Goal: Book appointment/travel/reservation

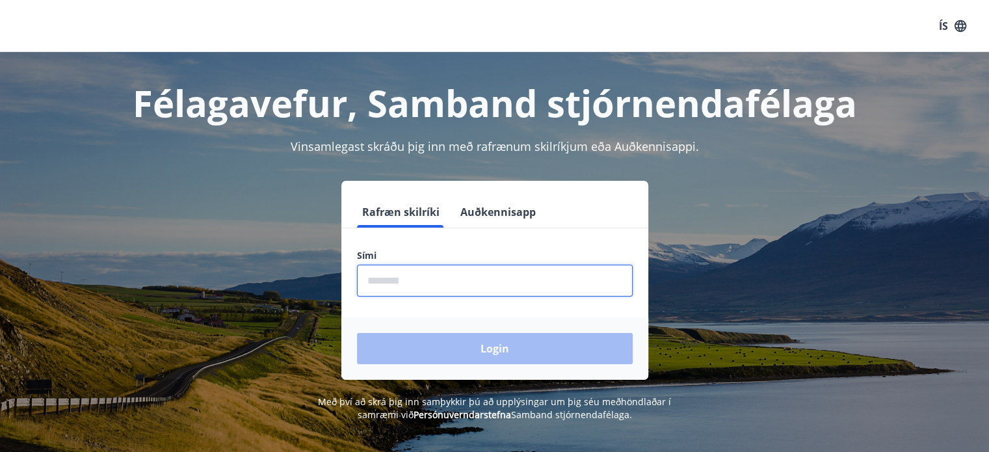
click at [479, 283] on input "phone" at bounding box center [495, 281] width 276 height 32
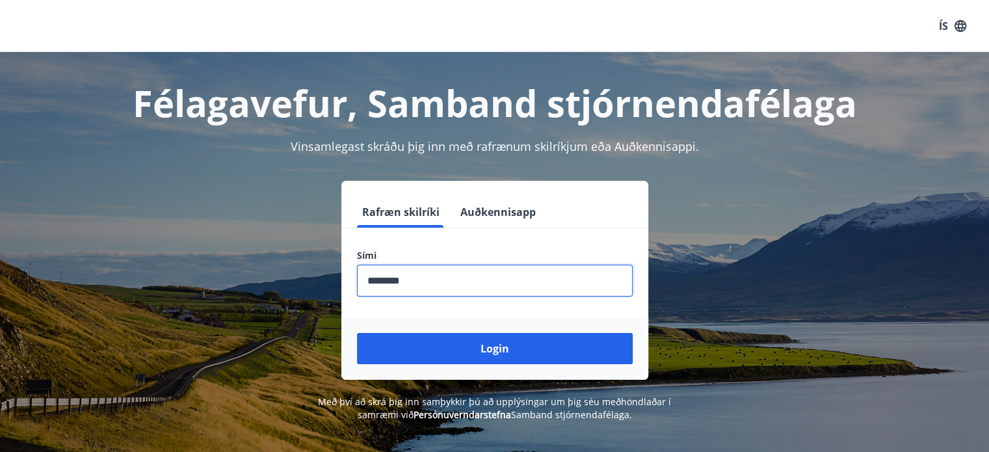
type input "********"
click at [357, 333] on button "Login" at bounding box center [495, 348] width 276 height 31
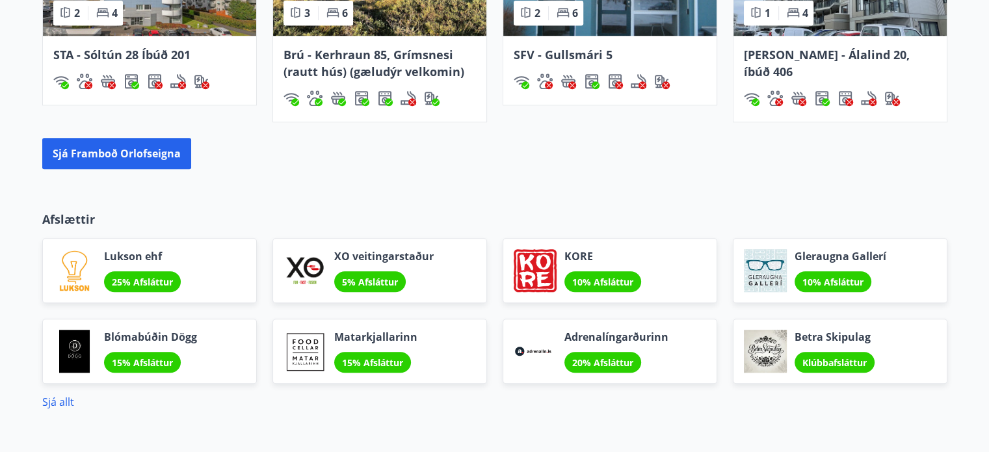
scroll to position [1041, 0]
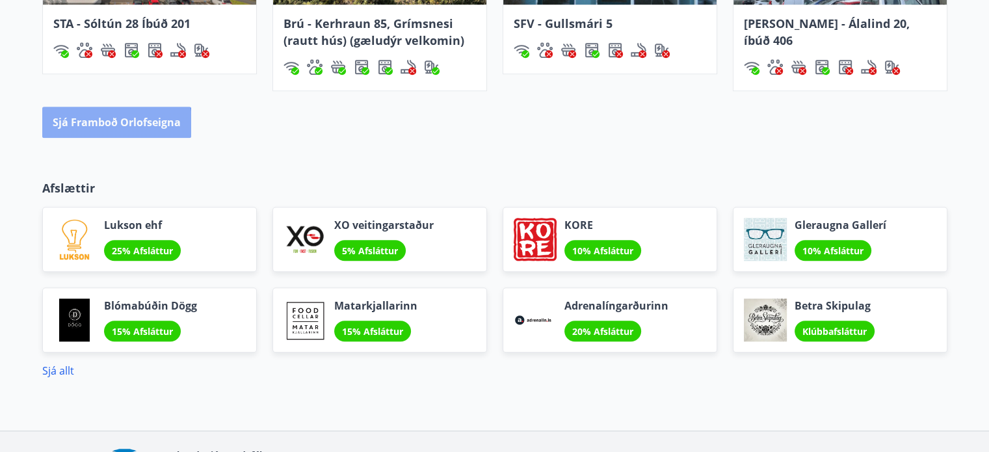
click at [70, 133] on button "Sjá framboð orlofseigna" at bounding box center [116, 122] width 149 height 31
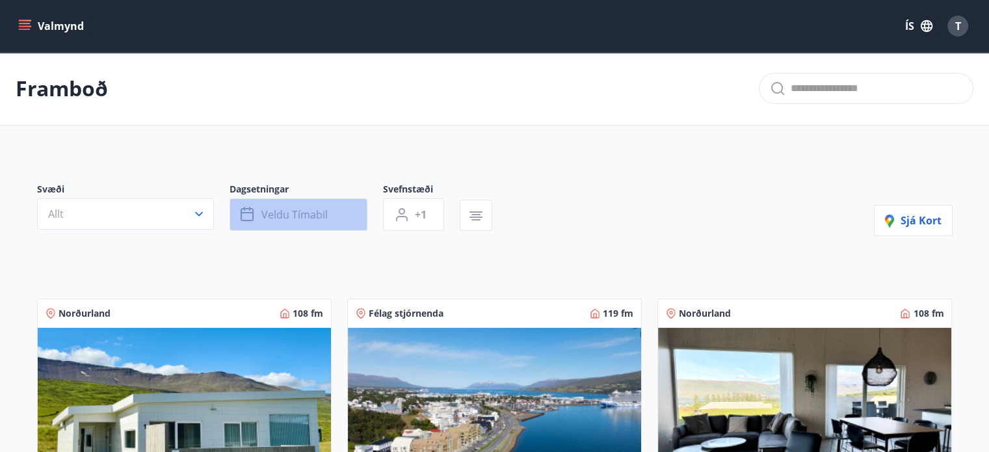
click at [313, 219] on span "Veldu tímabil" at bounding box center [294, 214] width 66 height 14
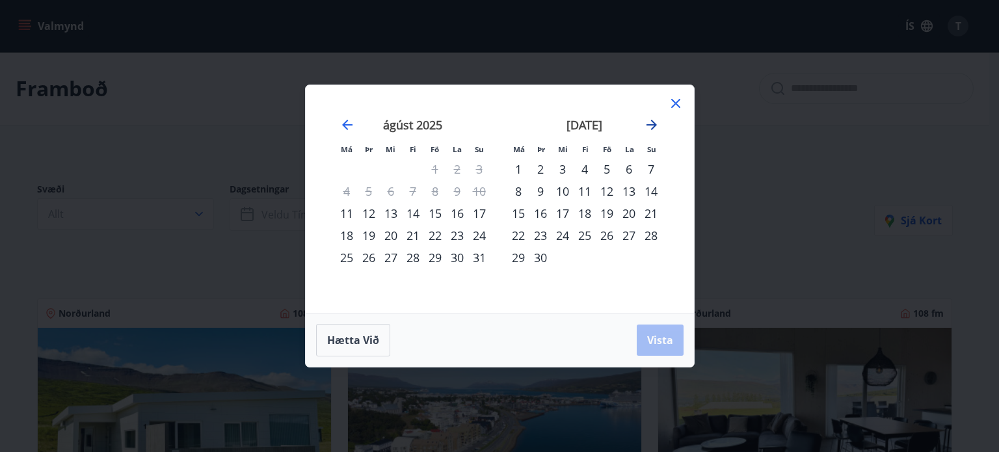
click at [653, 127] on icon "Move forward to switch to the next month." at bounding box center [651, 125] width 10 height 10
click at [829, 178] on div "Má Þr Mi Fi Fö La Su Má Þr Mi Fi Fö La Su ágúst 2025 1 2 3 4 5 6 7 8 9 10 11 12…" at bounding box center [499, 226] width 999 height 452
click at [614, 216] on div "17" at bounding box center [607, 213] width 22 height 22
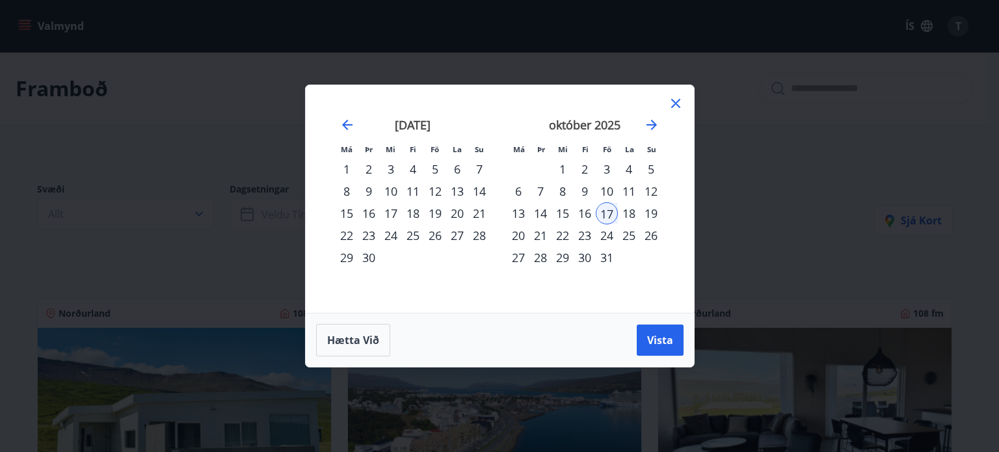
click at [537, 236] on div "21" at bounding box center [540, 235] width 22 height 22
click at [669, 342] on span "Vista" at bounding box center [660, 340] width 26 height 14
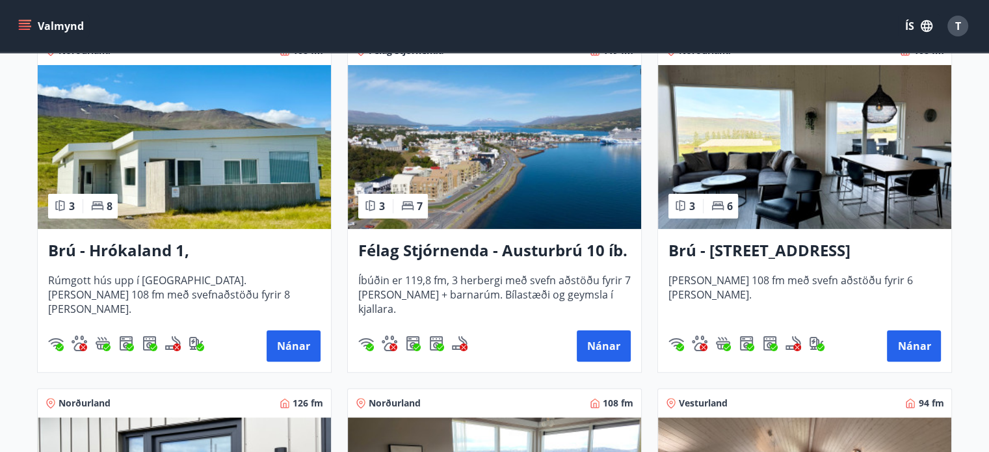
scroll to position [260, 0]
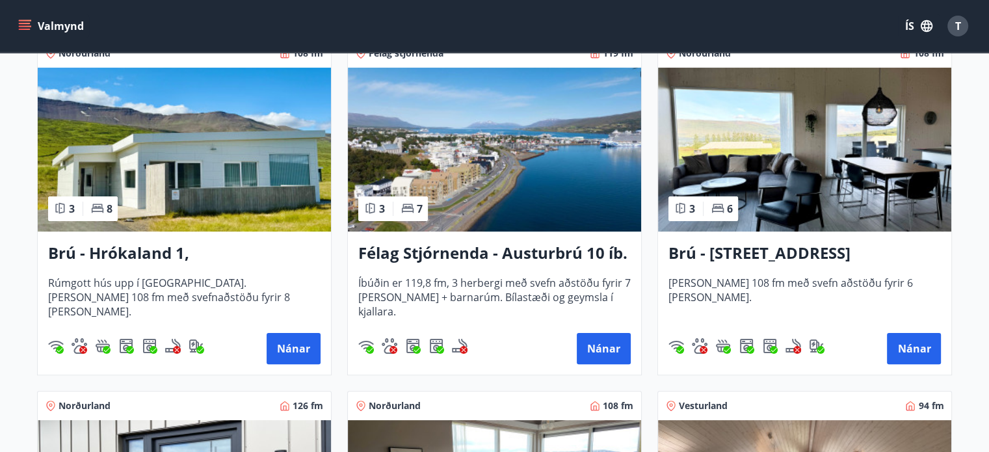
click at [233, 149] on img at bounding box center [184, 150] width 293 height 164
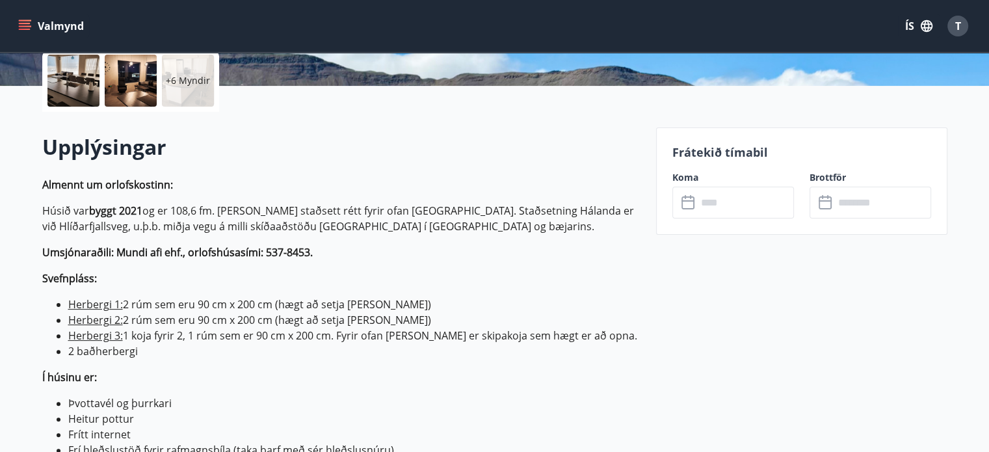
scroll to position [325, 0]
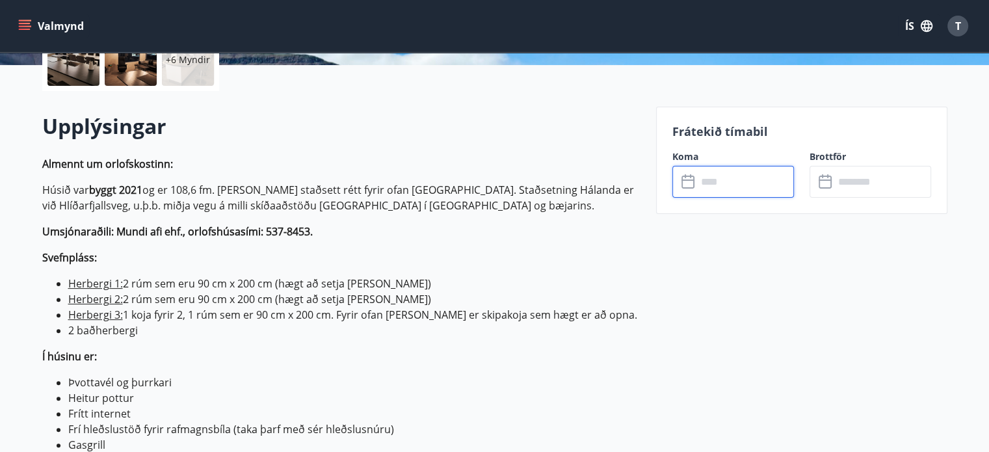
click at [733, 187] on input "text" at bounding box center [745, 182] width 97 height 32
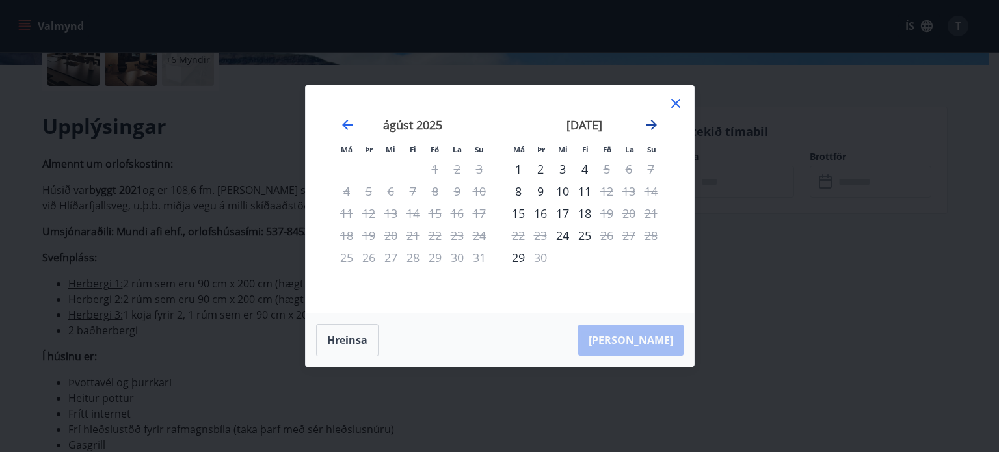
click at [651, 125] on icon "Move forward to switch to the next month." at bounding box center [651, 125] width 10 height 10
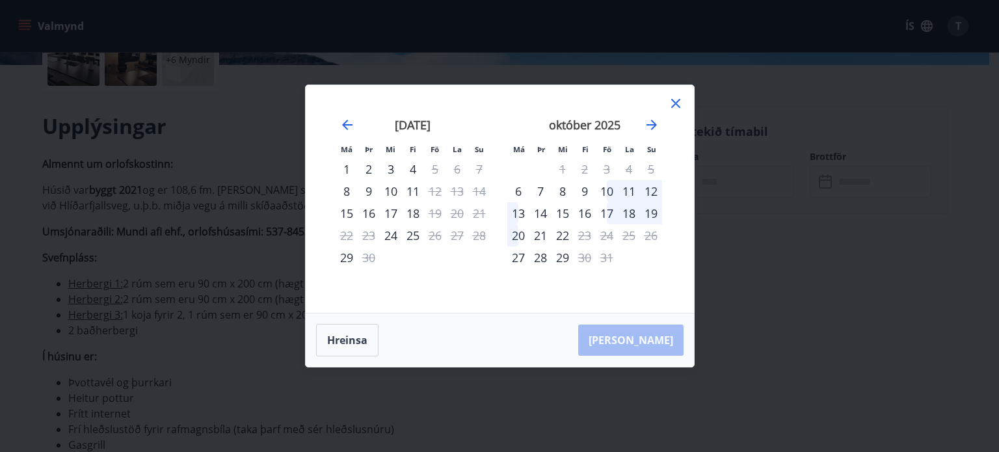
click at [583, 215] on div "16" at bounding box center [585, 213] width 22 height 22
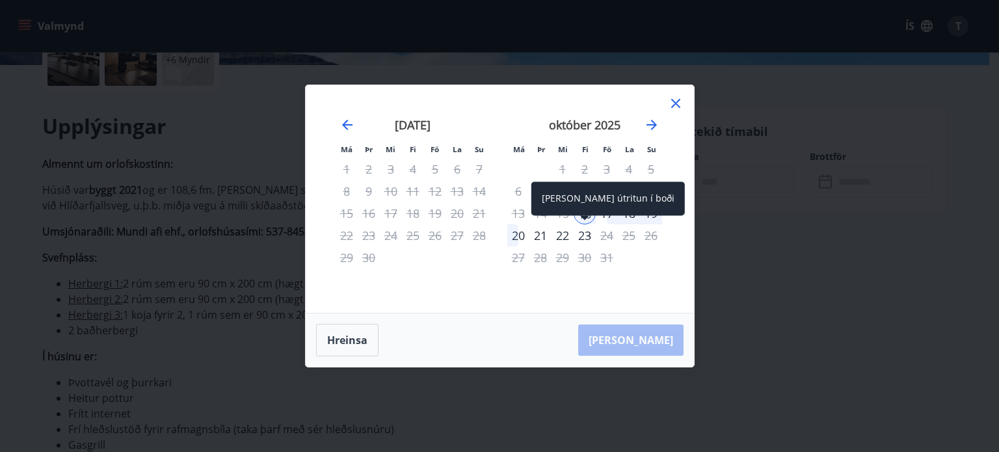
click at [583, 236] on div "23" at bounding box center [585, 235] width 22 height 22
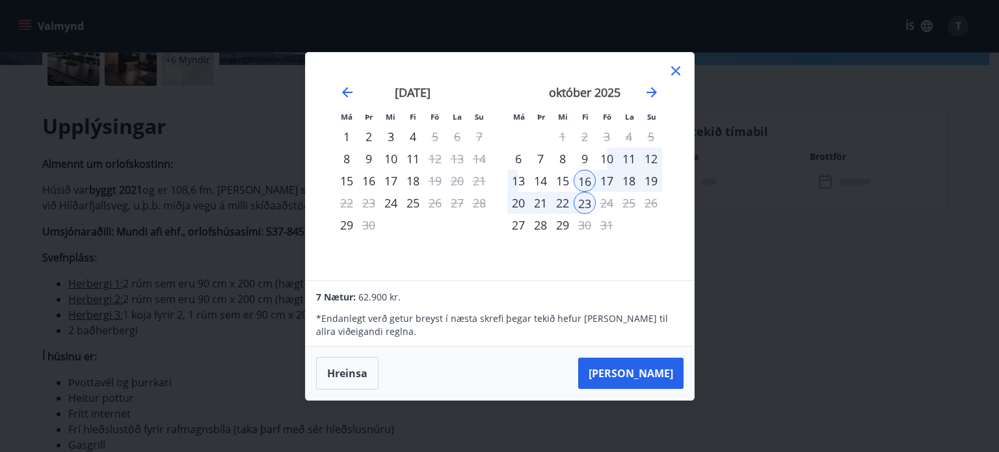
click at [541, 201] on div "21" at bounding box center [540, 203] width 22 height 22
click at [607, 179] on div "17" at bounding box center [607, 181] width 22 height 22
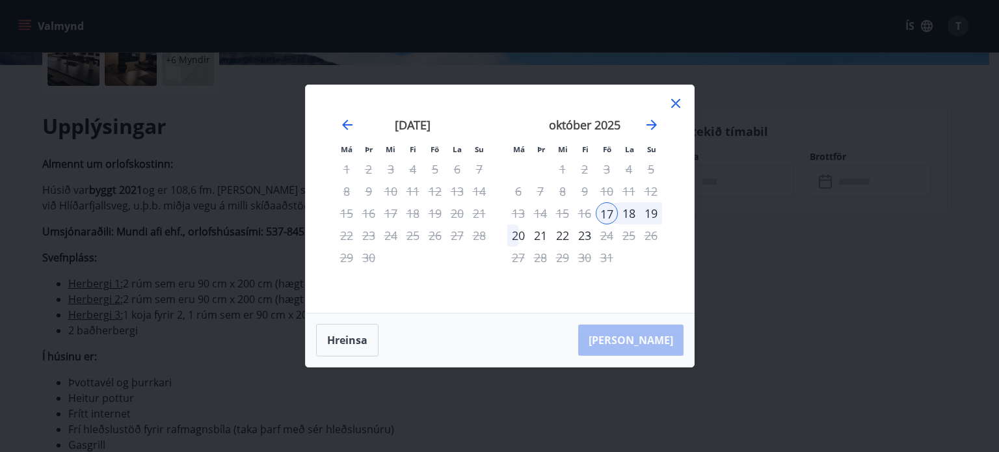
click at [540, 232] on div "21" at bounding box center [540, 235] width 22 height 22
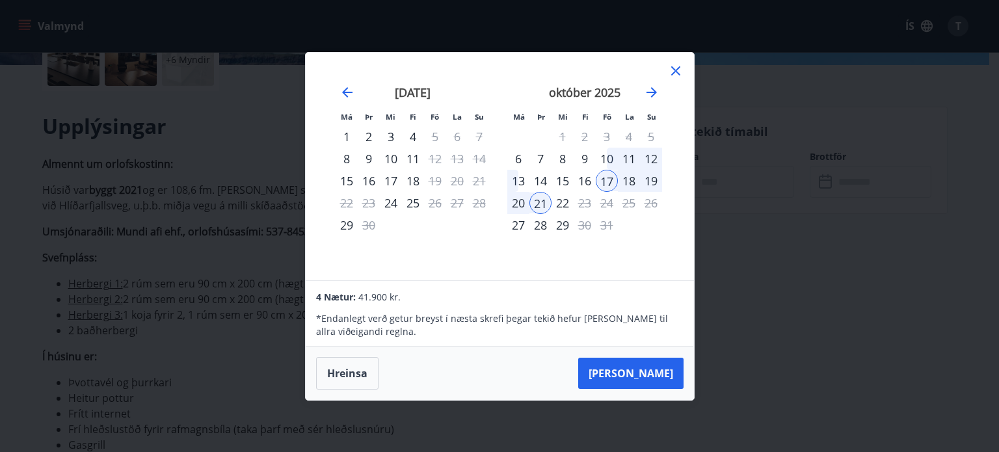
click at [585, 179] on div "16" at bounding box center [585, 181] width 22 height 22
click at [991, 103] on div "Má Þr Mi Fi Fö La Su Má Þr Mi Fi Fö La Su [DATE] 1 2 3 4 5 6 7 8 9 10 11 12 13 …" at bounding box center [499, 226] width 999 height 452
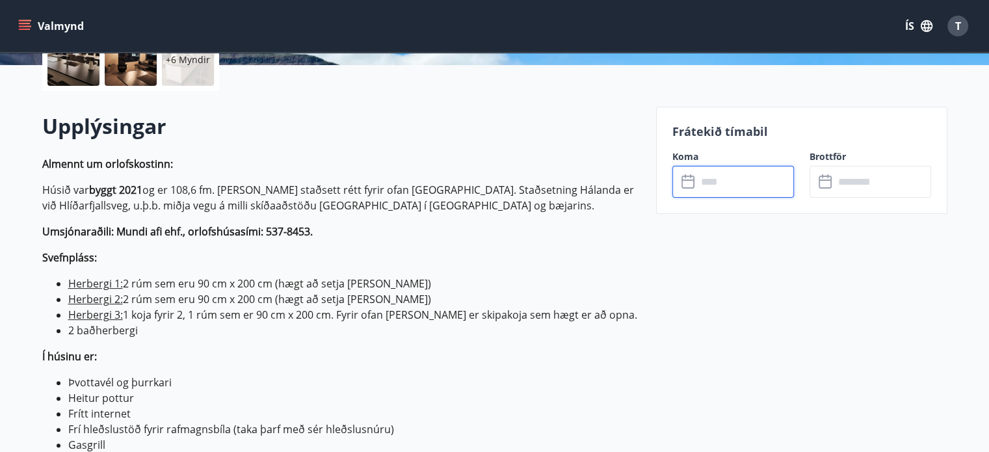
scroll to position [0, 0]
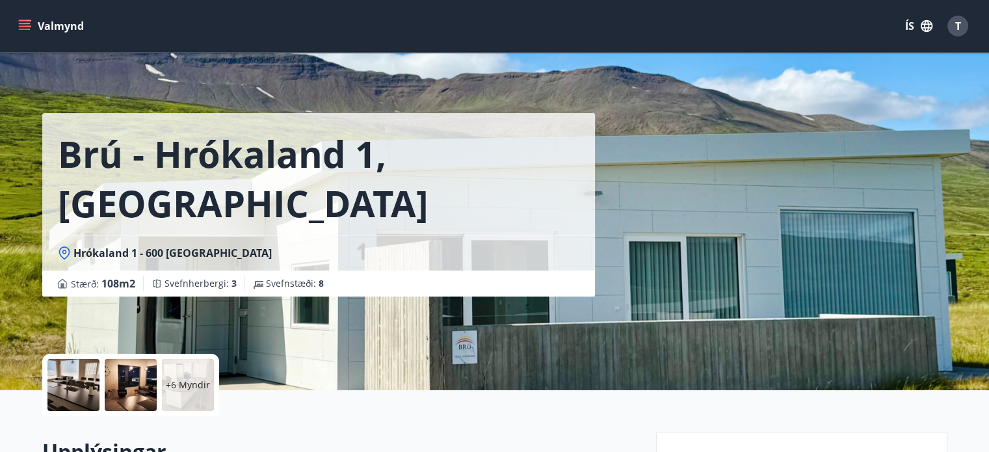
click at [832, 364] on div "Brú - Hrókaland 1, Akureyri Hrókaland 1 - 600 Akureyri Stærð : 108 m2 Svefnherb…" at bounding box center [494, 195] width 905 height 390
click at [587, 408] on div "+6 Myndir" at bounding box center [341, 385] width 598 height 62
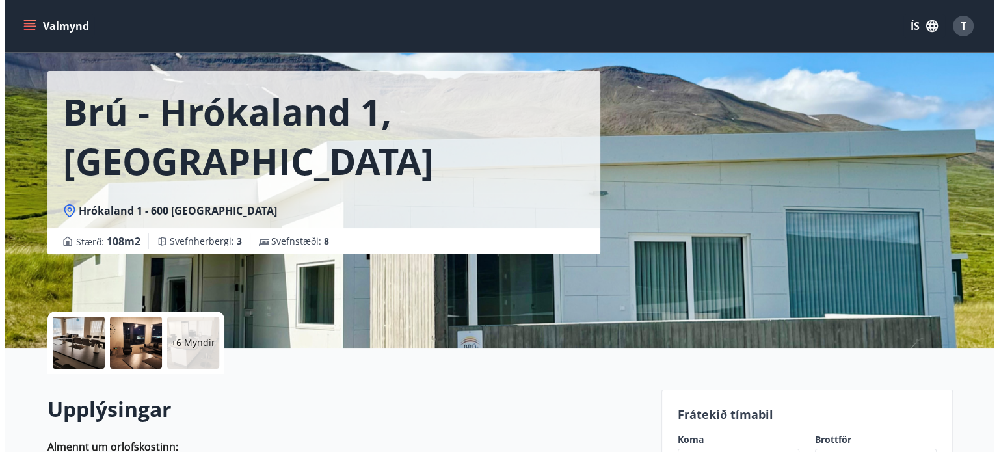
scroll to position [65, 0]
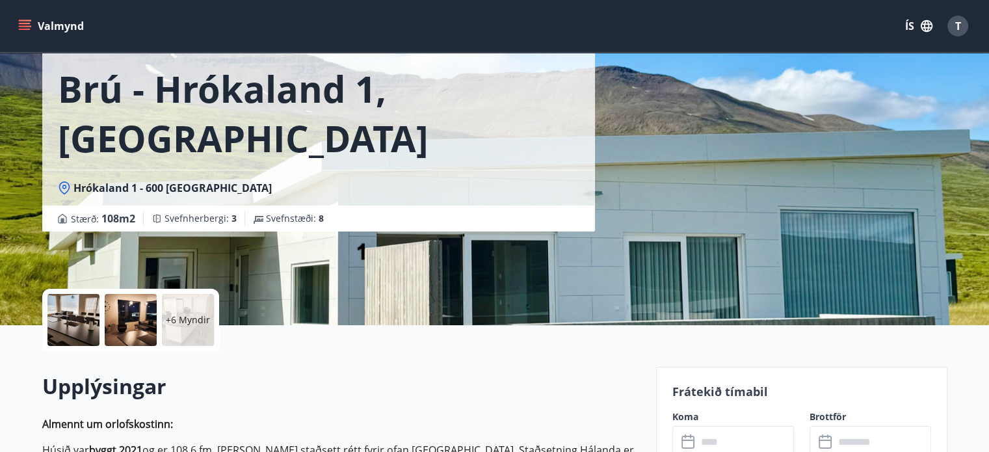
click at [191, 328] on div "+6 Myndir" at bounding box center [188, 320] width 52 height 52
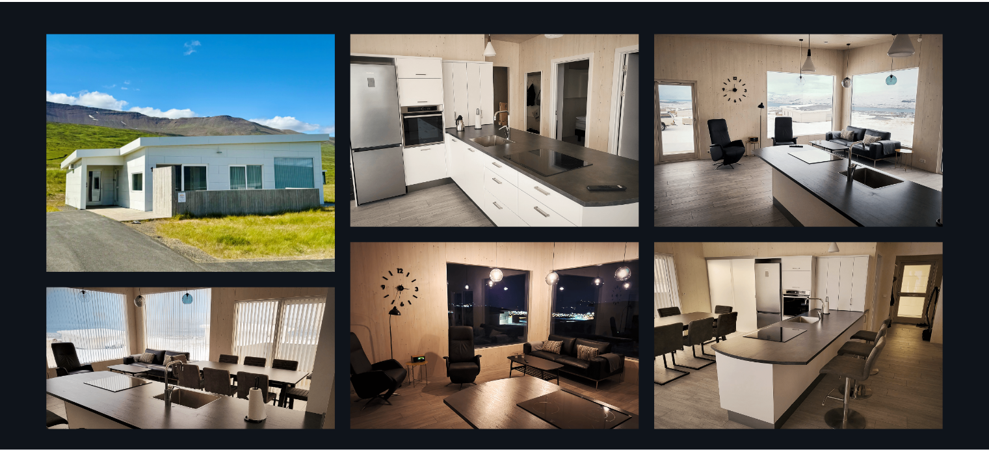
scroll to position [0, 0]
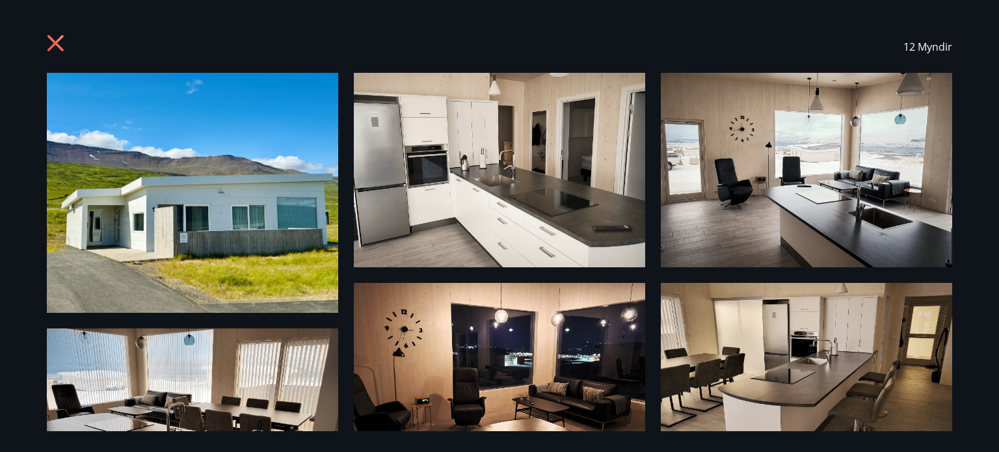
click at [59, 44] on icon at bounding box center [57, 44] width 21 height 21
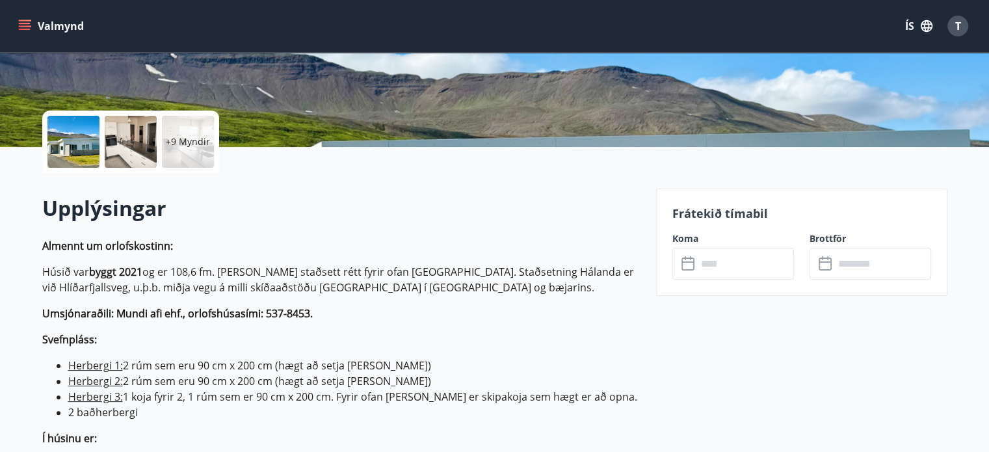
scroll to position [260, 0]
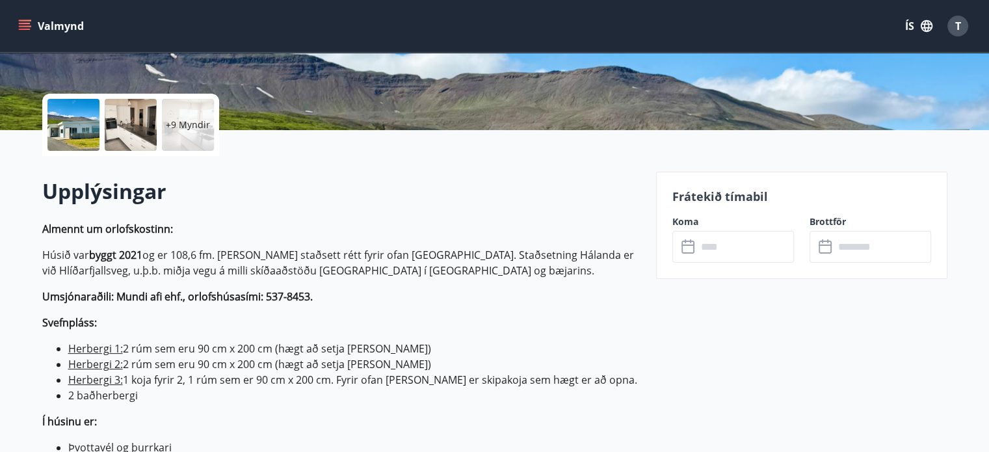
click at [736, 248] on input "text" at bounding box center [745, 247] width 97 height 32
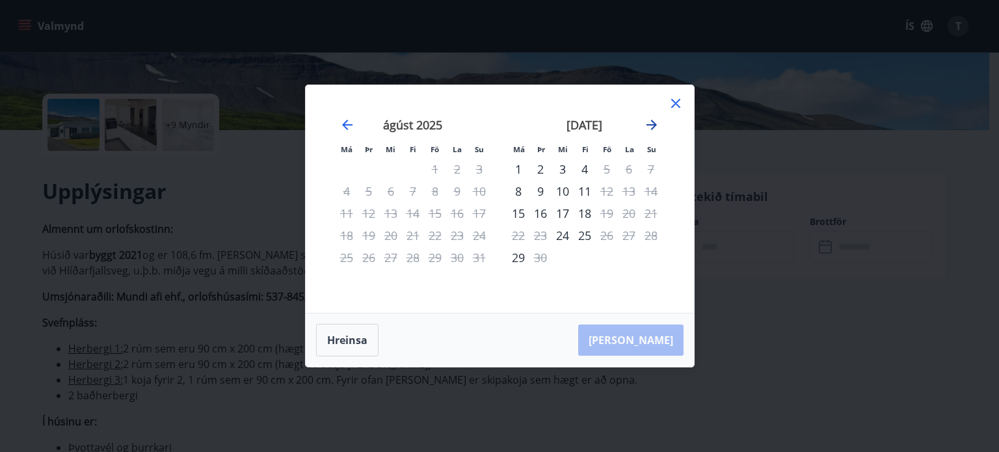
click at [653, 124] on icon "Move forward to switch to the next month." at bounding box center [652, 125] width 16 height 16
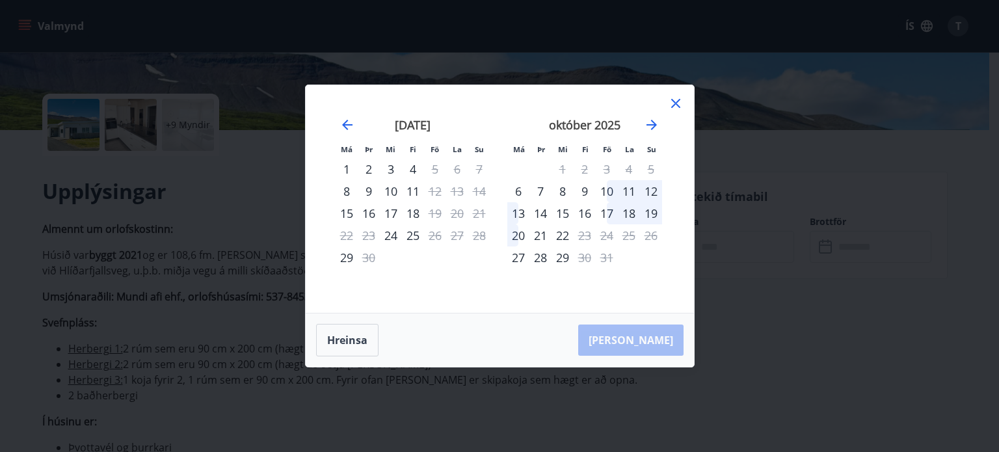
click at [585, 213] on div "16" at bounding box center [585, 213] width 22 height 22
click at [541, 238] on div "21" at bounding box center [540, 235] width 22 height 22
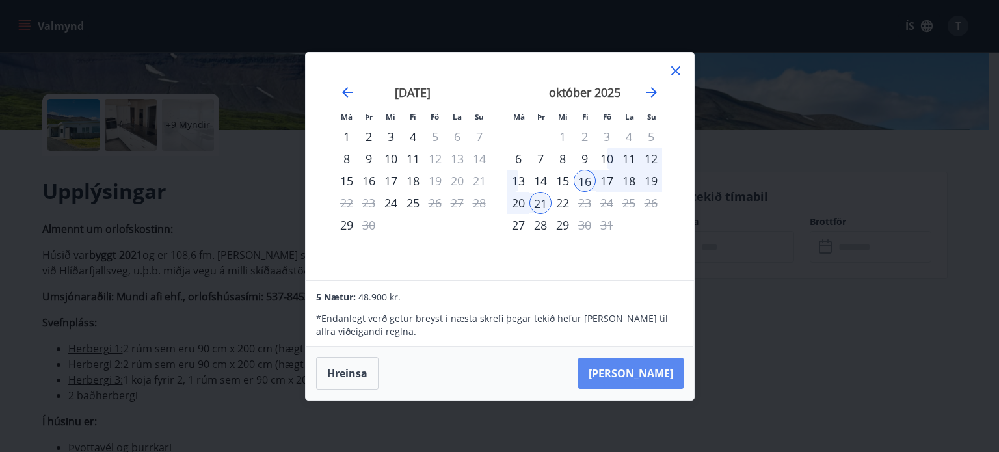
click at [652, 370] on button "[PERSON_NAME]" at bounding box center [630, 373] width 105 height 31
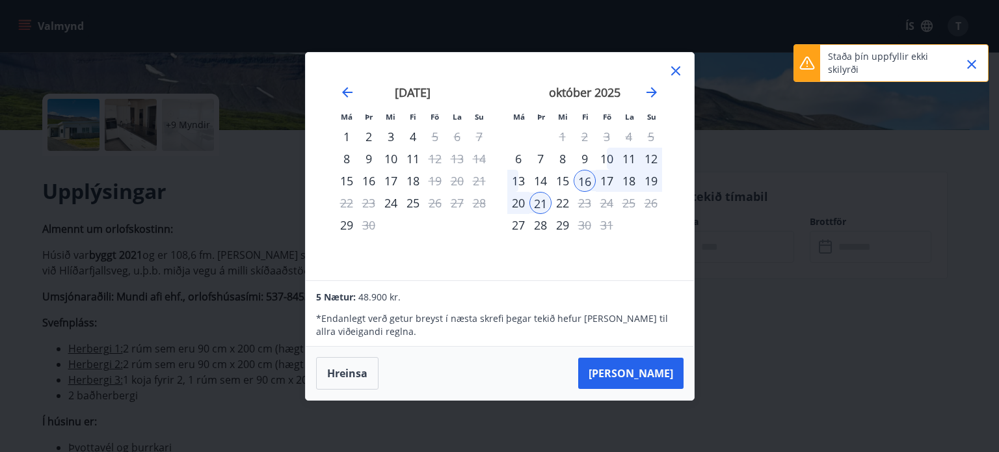
click at [973, 66] on icon "Close" at bounding box center [971, 64] width 9 height 9
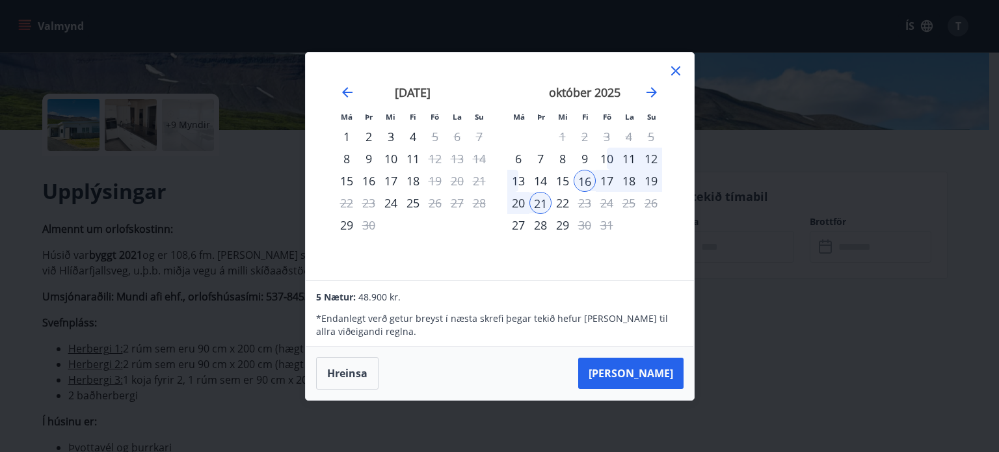
click at [342, 371] on button "Hreinsa" at bounding box center [347, 373] width 62 height 33
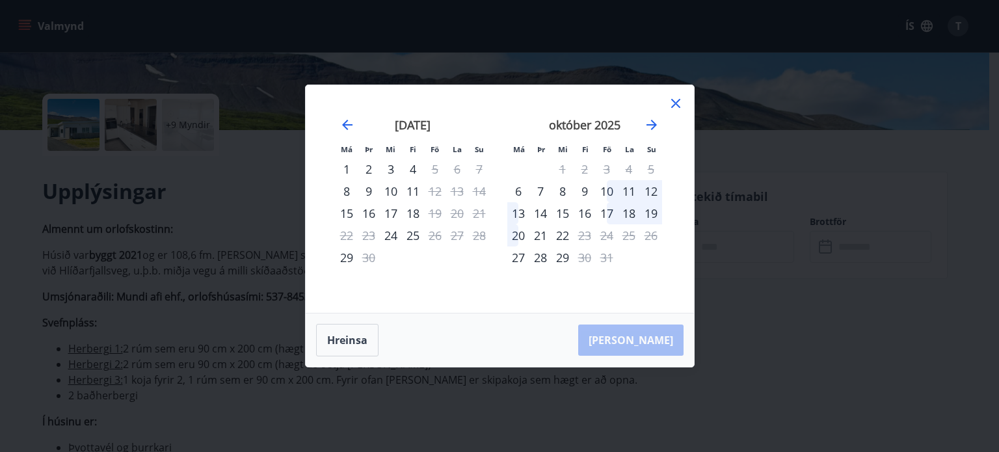
click at [679, 107] on icon at bounding box center [675, 103] width 9 height 9
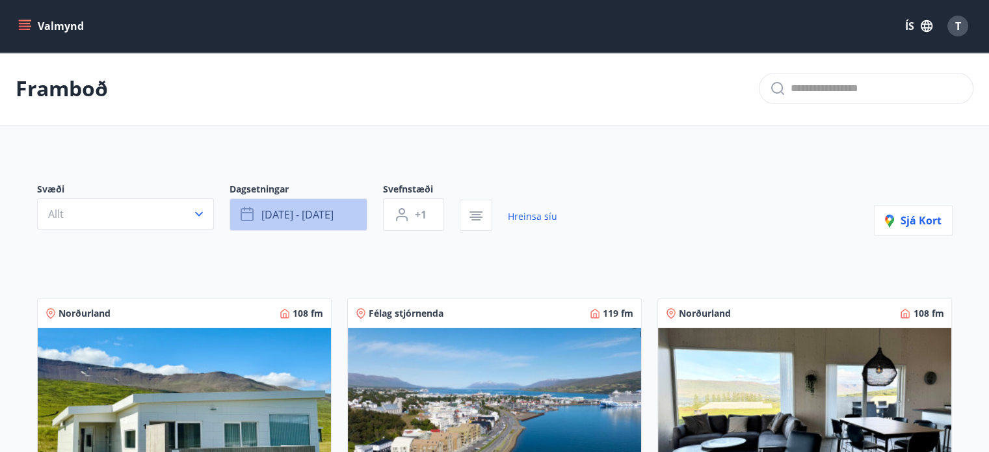
click at [276, 217] on span "[DATE] - [DATE]" at bounding box center [297, 214] width 72 height 14
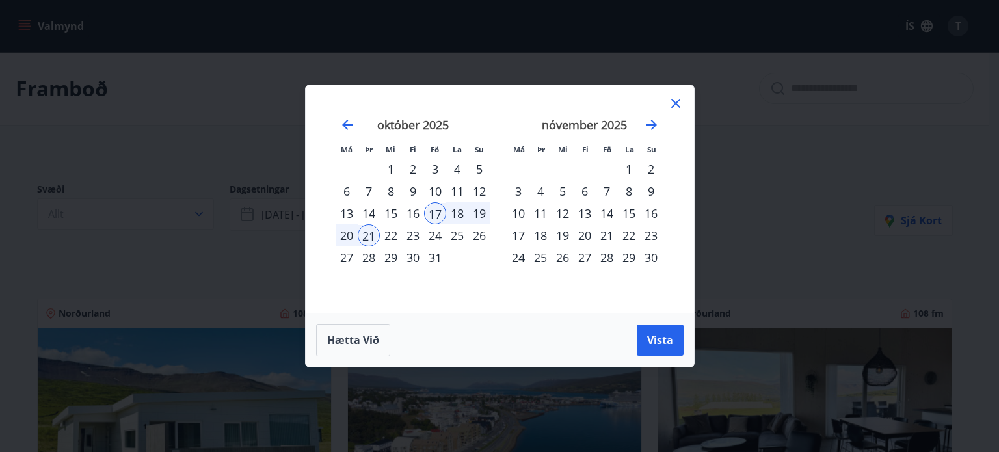
click at [414, 218] on div "16" at bounding box center [413, 213] width 22 height 22
click at [663, 343] on span "Vista" at bounding box center [660, 340] width 26 height 14
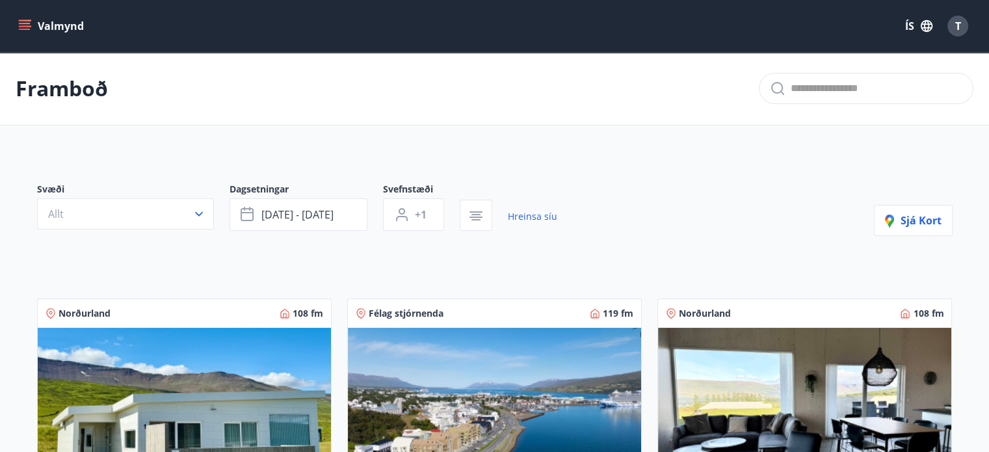
scroll to position [325, 0]
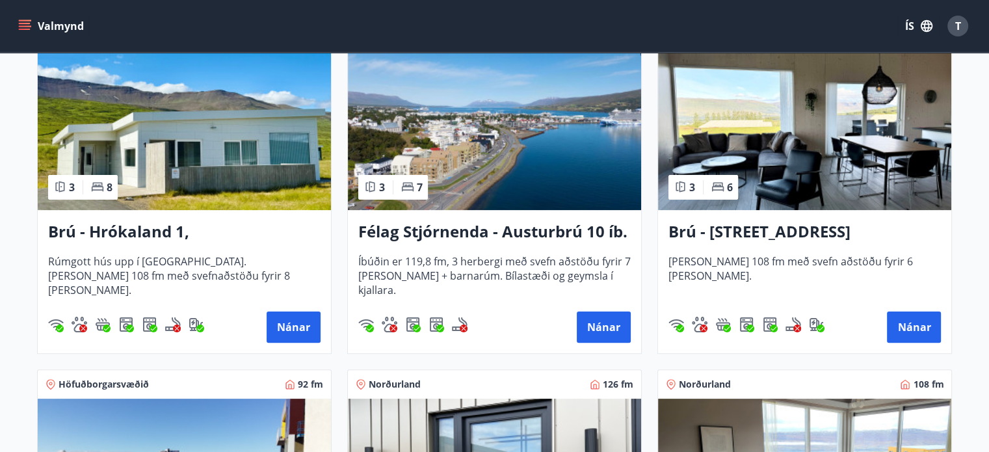
scroll to position [260, 0]
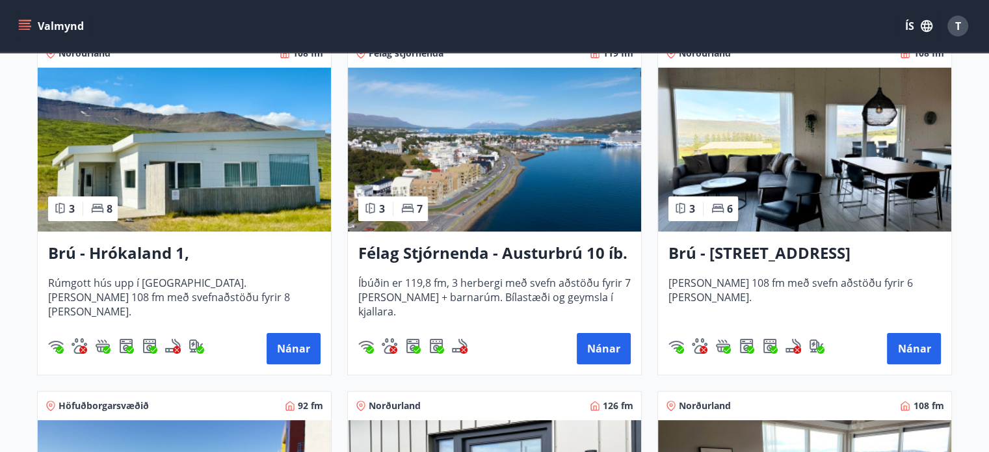
click at [434, 248] on h3 "Félag Stjórnenda - Austurbrú 10 íb. 201" at bounding box center [494, 253] width 272 height 23
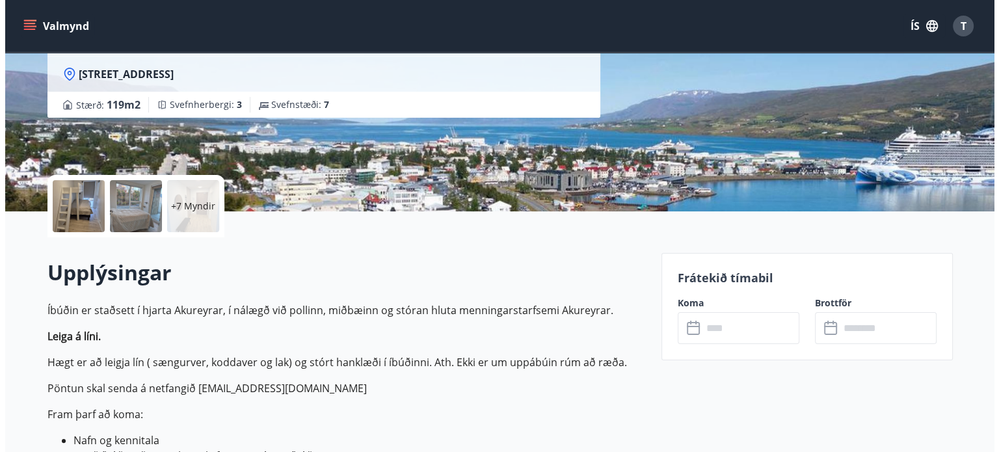
scroll to position [260, 0]
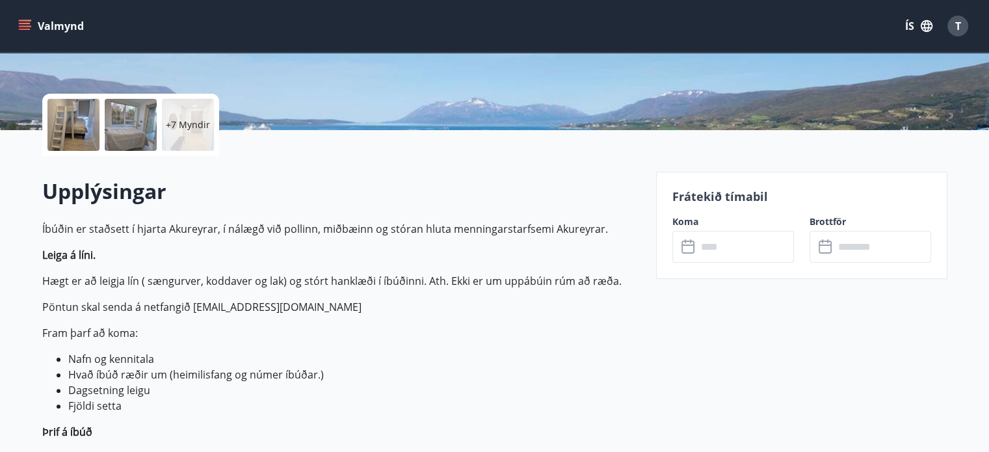
click at [193, 124] on p "+7 Myndir" at bounding box center [188, 124] width 44 height 13
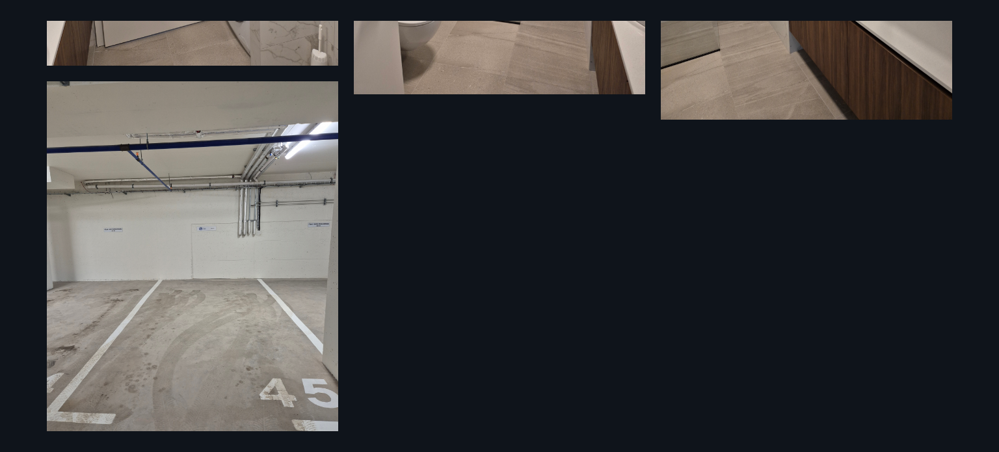
scroll to position [1530, 0]
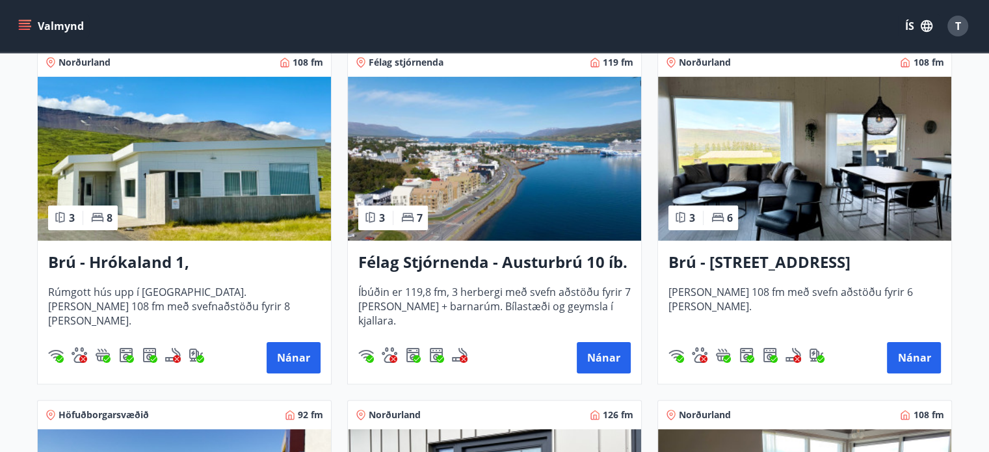
scroll to position [260, 0]
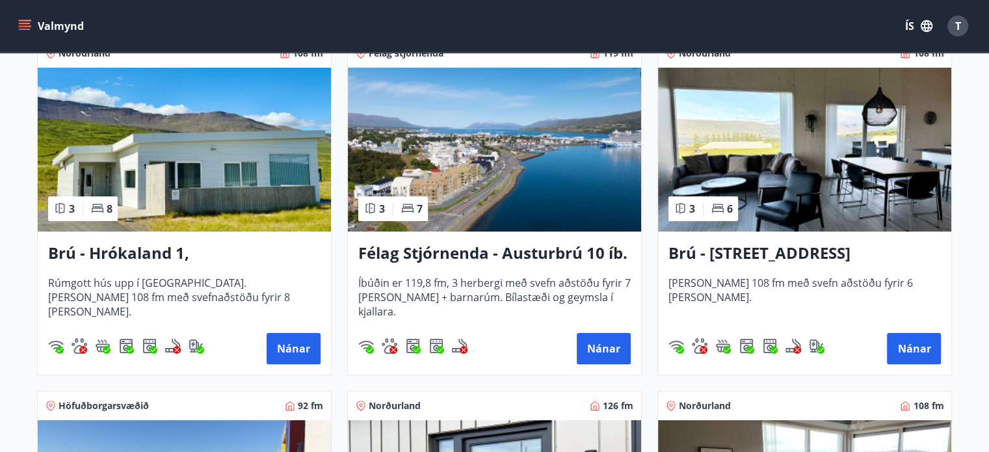
click at [419, 249] on h3 "Félag Stjórnenda - Austurbrú 10 íb. 201" at bounding box center [494, 253] width 272 height 23
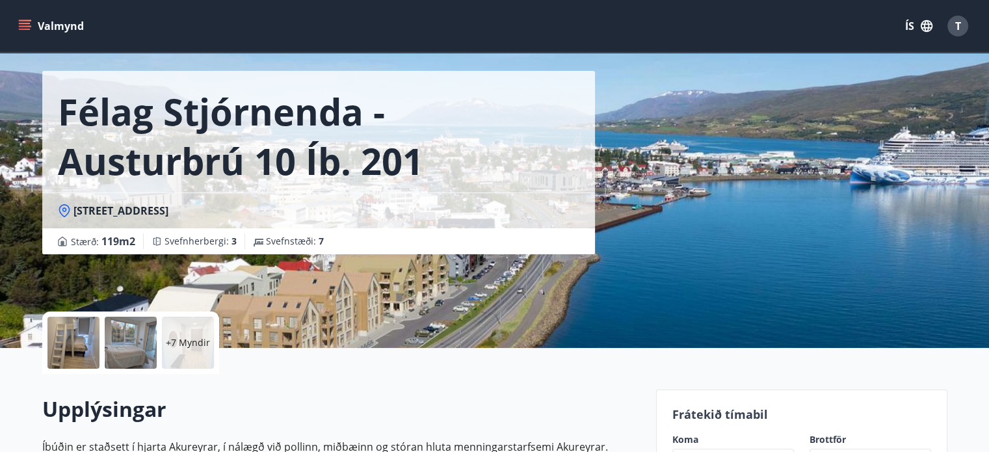
scroll to position [65, 0]
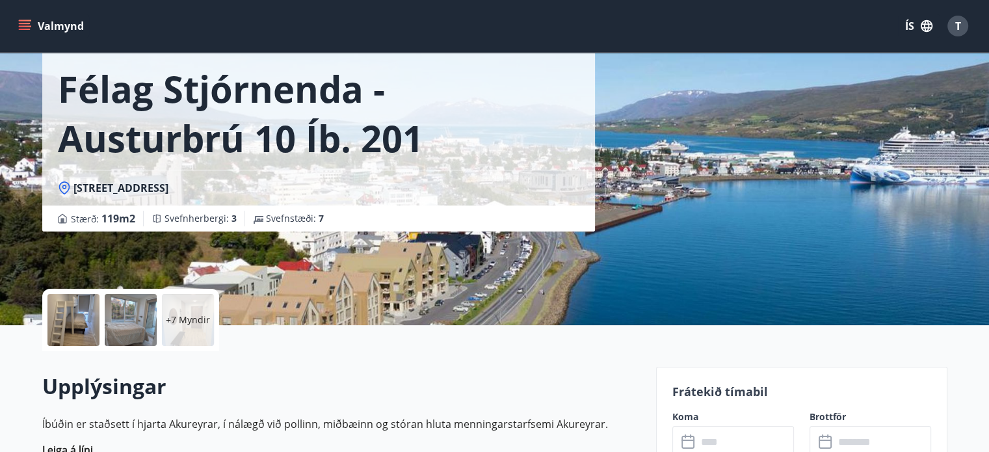
drag, startPoint x: 907, startPoint y: 342, endPoint x: 908, endPoint y: 336, distance: 6.5
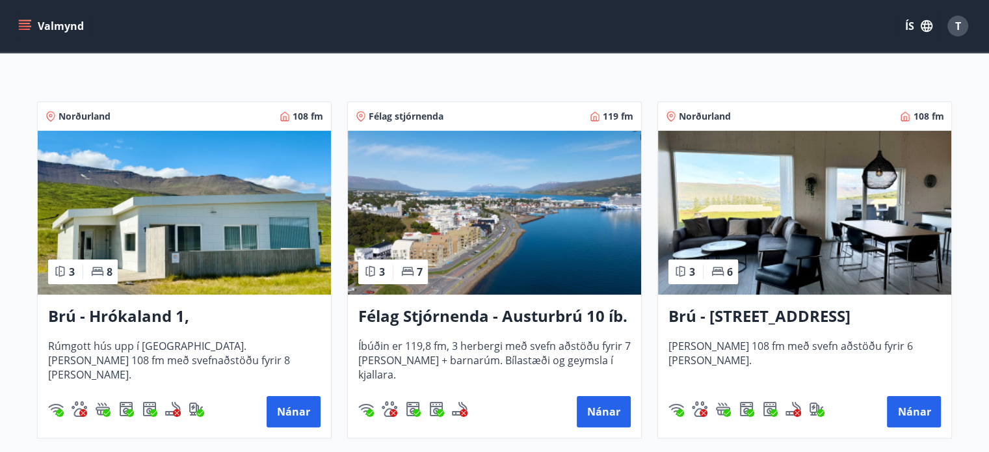
scroll to position [213, 0]
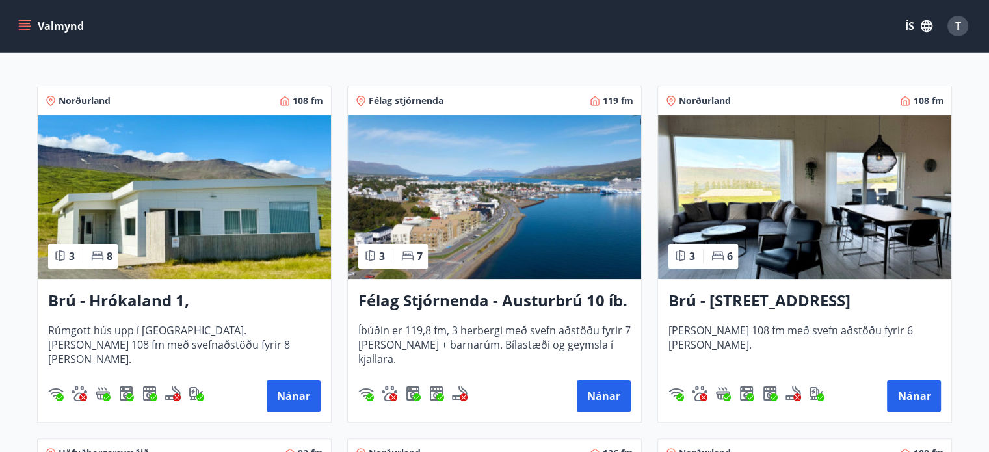
click at [719, 299] on h3 "Brú - [STREET_ADDRESS]" at bounding box center [805, 300] width 272 height 23
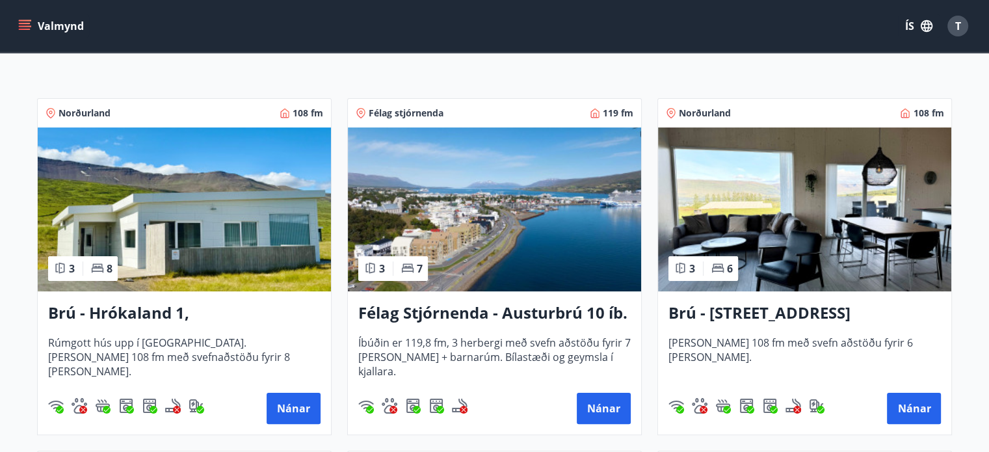
scroll to position [260, 0]
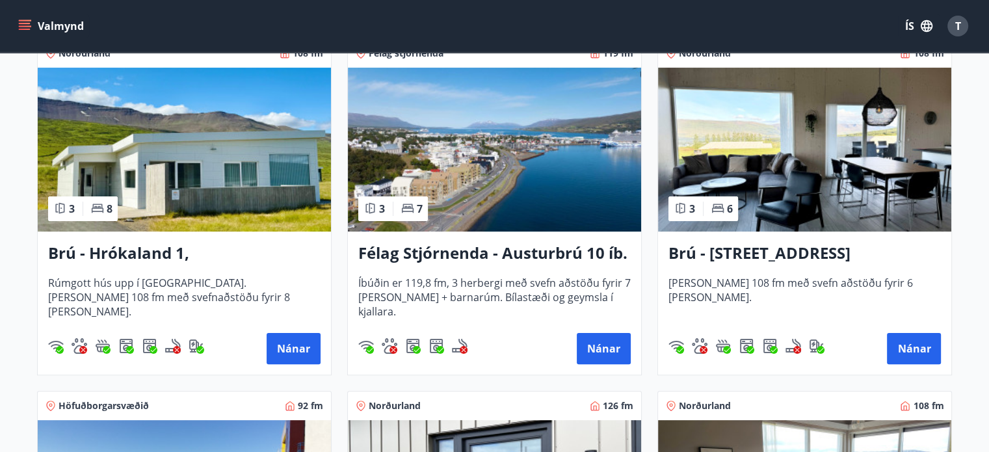
click at [157, 174] on img at bounding box center [184, 150] width 293 height 164
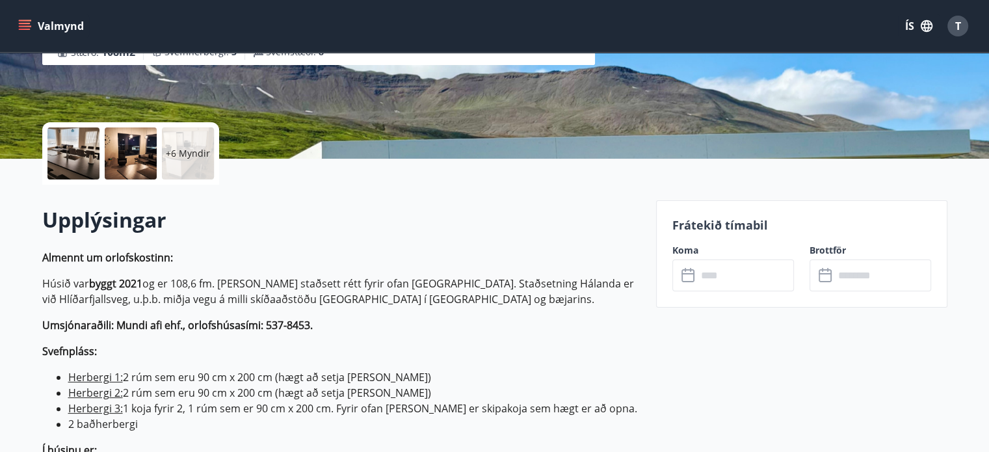
scroll to position [260, 0]
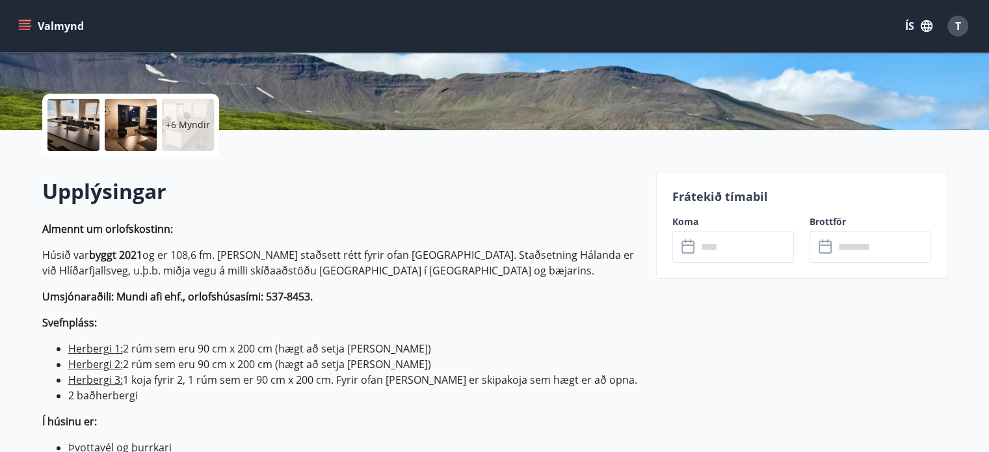
click at [734, 252] on input "text" at bounding box center [745, 247] width 97 height 32
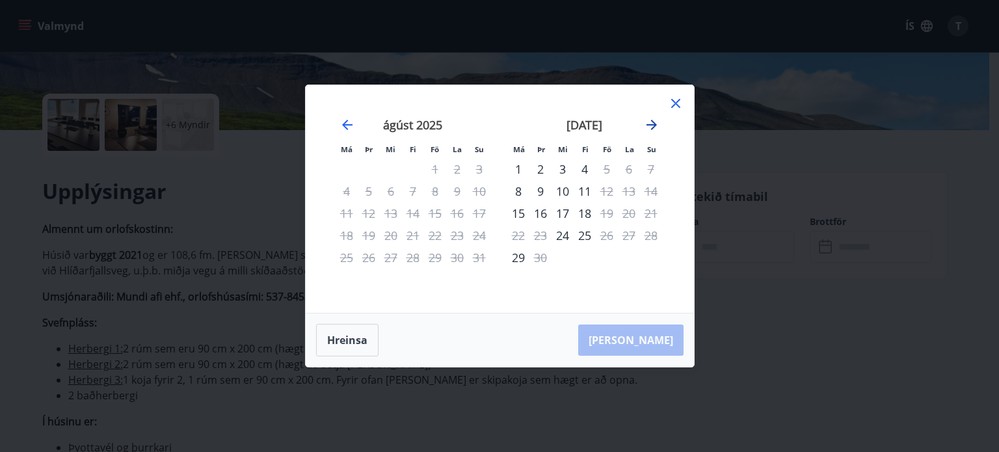
click at [651, 127] on icon "Move forward to switch to the next month." at bounding box center [652, 125] width 16 height 16
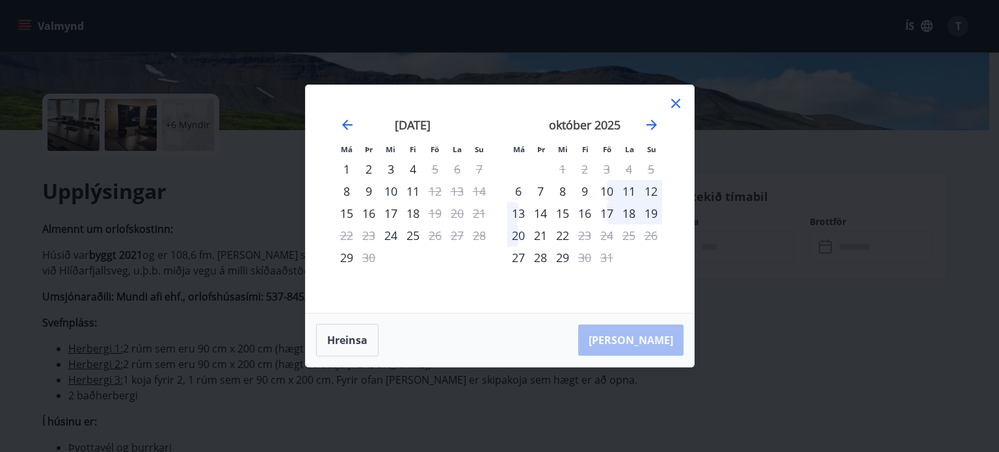
click at [583, 215] on div "16" at bounding box center [585, 213] width 22 height 22
click at [535, 236] on div "21" at bounding box center [540, 235] width 22 height 22
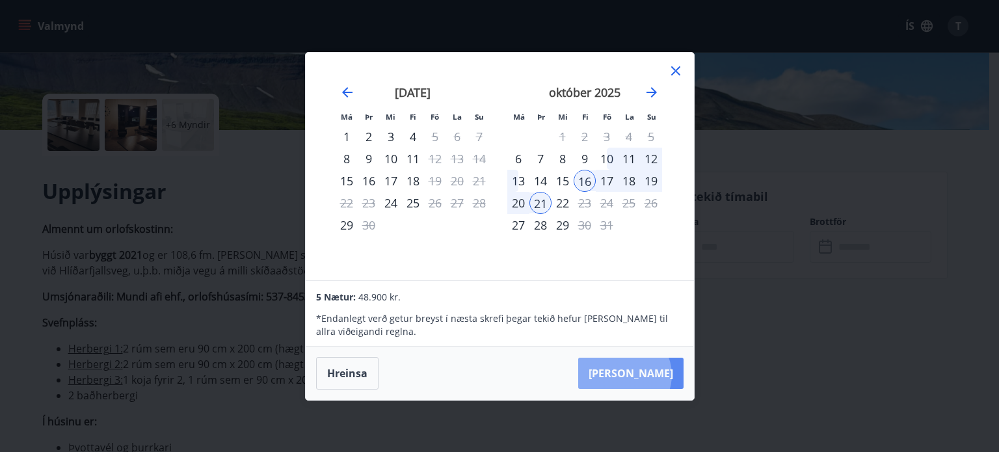
click at [664, 375] on button "[PERSON_NAME]" at bounding box center [630, 373] width 105 height 31
click at [901, 241] on div "Má Þr Mi Fi Fö La Su Má Þr Mi Fi Fö La Su [DATE] 1 2 3 4 5 6 7 8 9 10 11 12 13 …" at bounding box center [499, 226] width 999 height 452
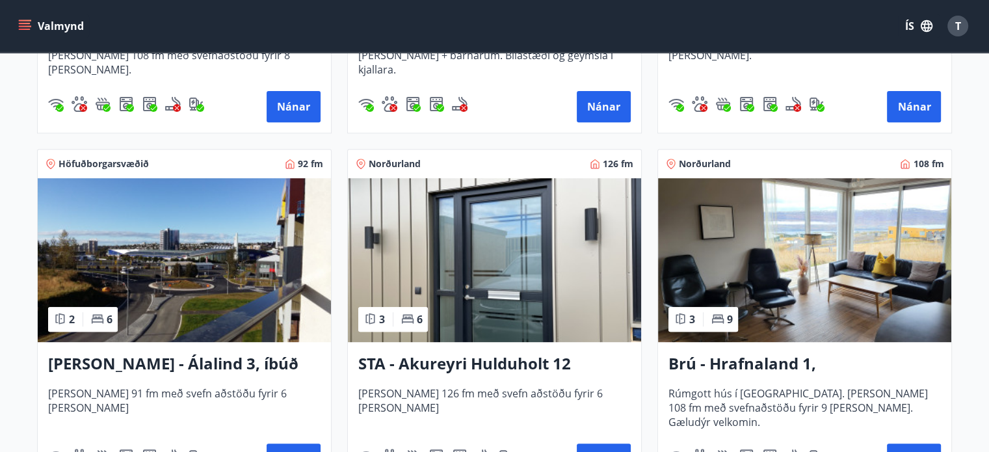
scroll to position [520, 0]
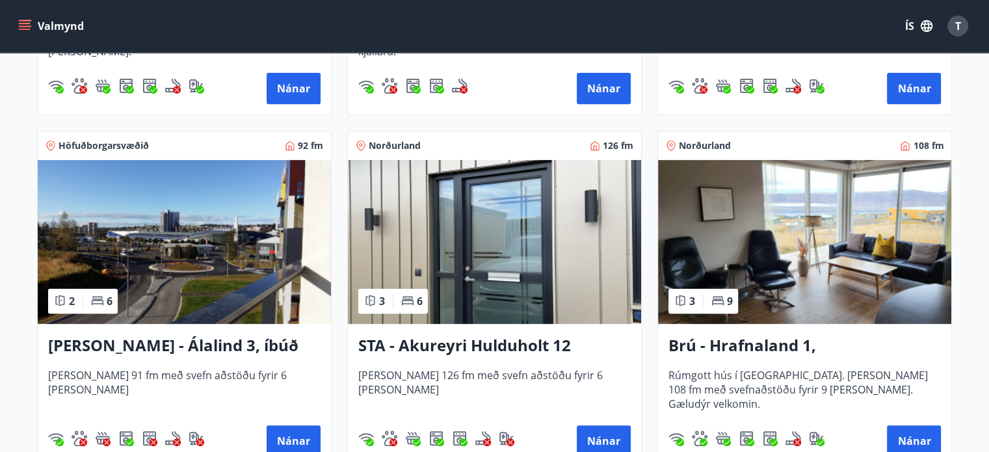
click at [372, 345] on h3 "STA - Akureyri Hulduholt 12" at bounding box center [494, 345] width 272 height 23
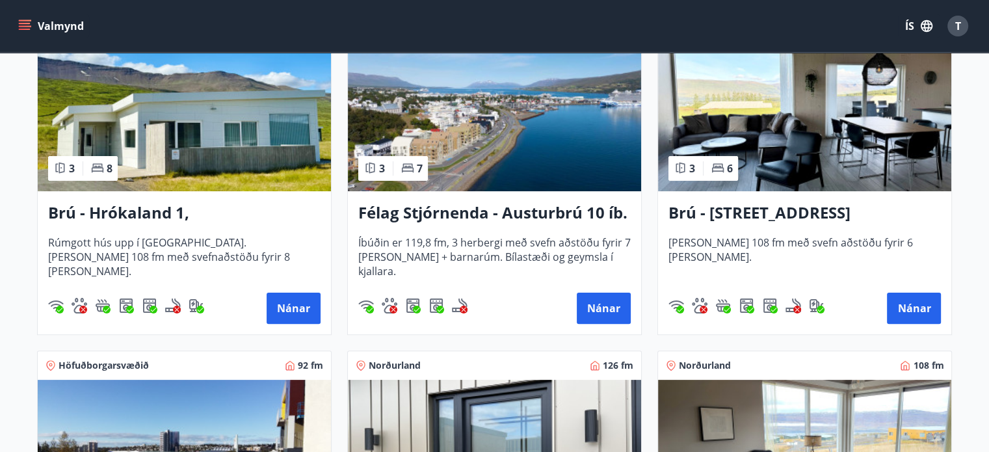
scroll to position [278, 0]
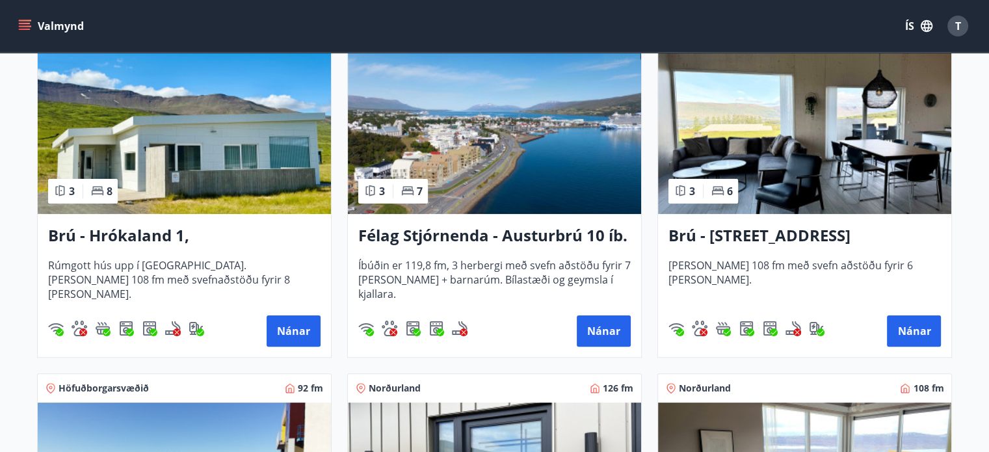
click at [429, 233] on h3 "Félag Stjórnenda - Austurbrú 10 íb. 201" at bounding box center [494, 235] width 272 height 23
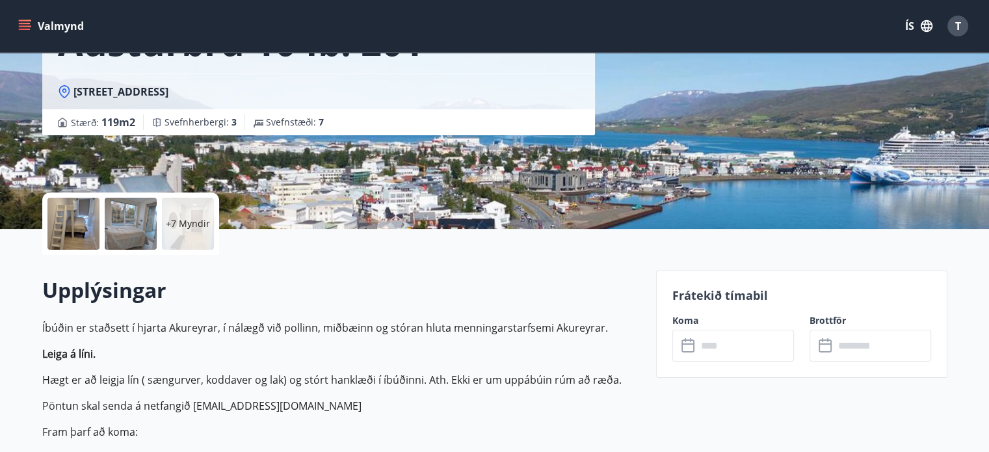
scroll to position [195, 0]
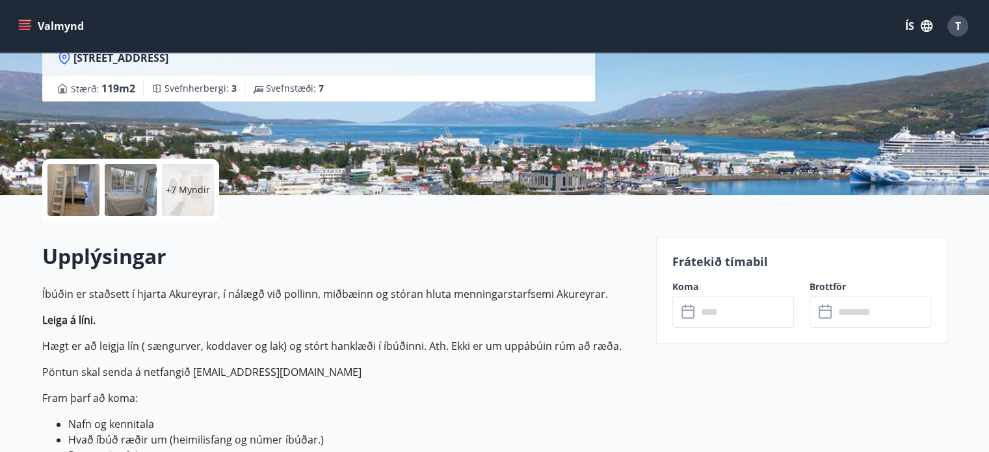
click at [726, 302] on input "text" at bounding box center [745, 312] width 97 height 32
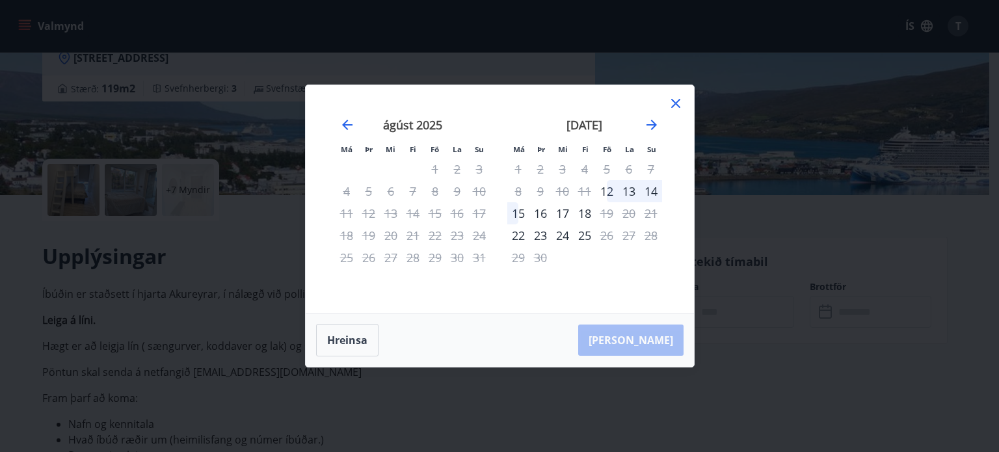
click at [540, 213] on div "16" at bounding box center [540, 213] width 22 height 22
click at [672, 103] on icon at bounding box center [676, 104] width 16 height 16
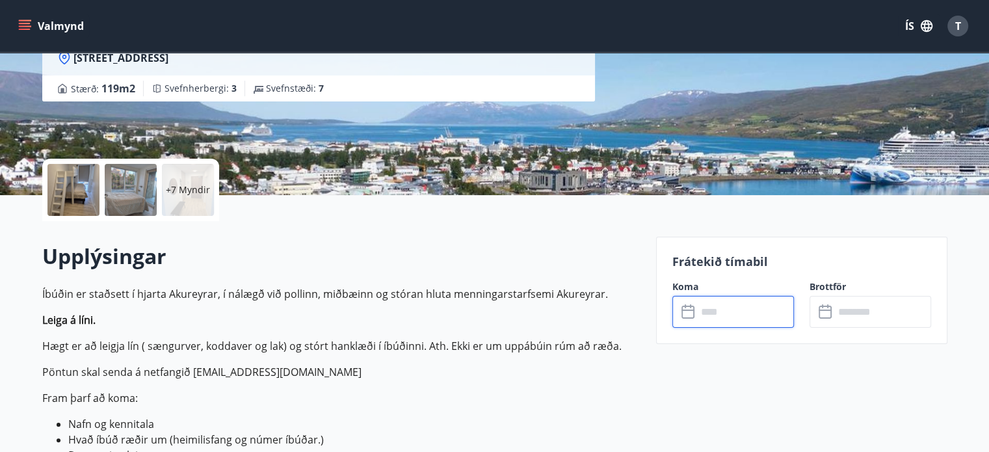
click at [712, 310] on input "text" at bounding box center [745, 312] width 97 height 32
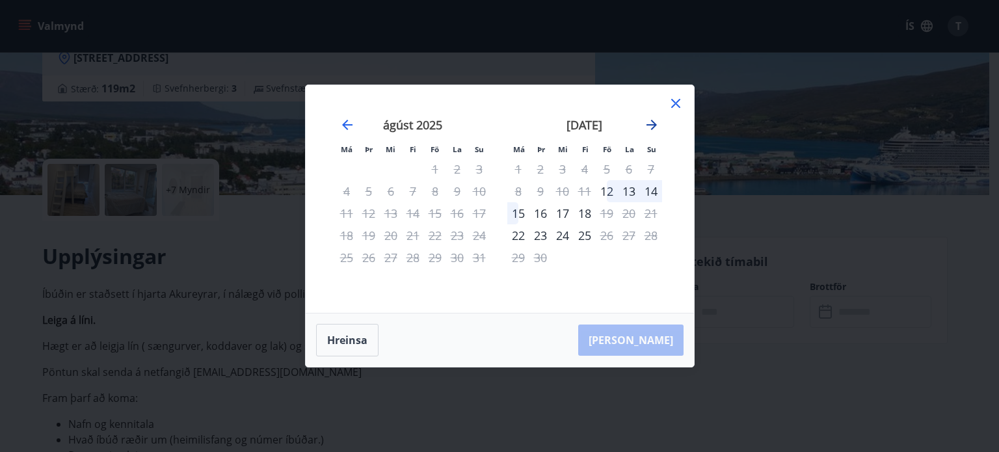
click at [651, 127] on icon "Move forward to switch to the next month." at bounding box center [652, 125] width 16 height 16
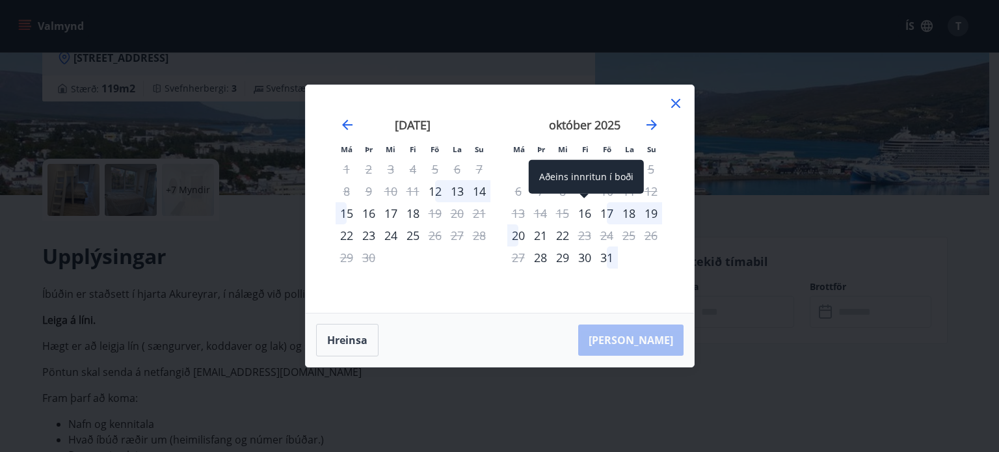
click at [585, 213] on div "16" at bounding box center [585, 213] width 22 height 22
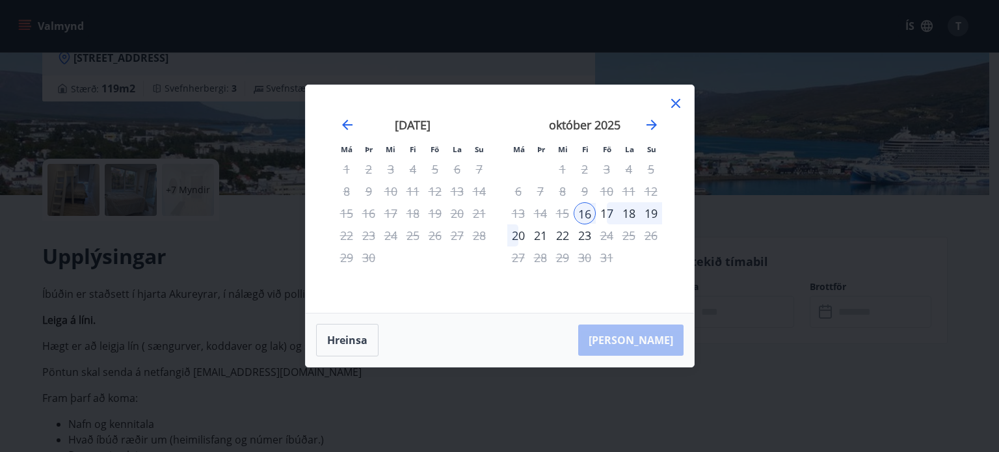
click at [542, 233] on div "21" at bounding box center [540, 235] width 22 height 22
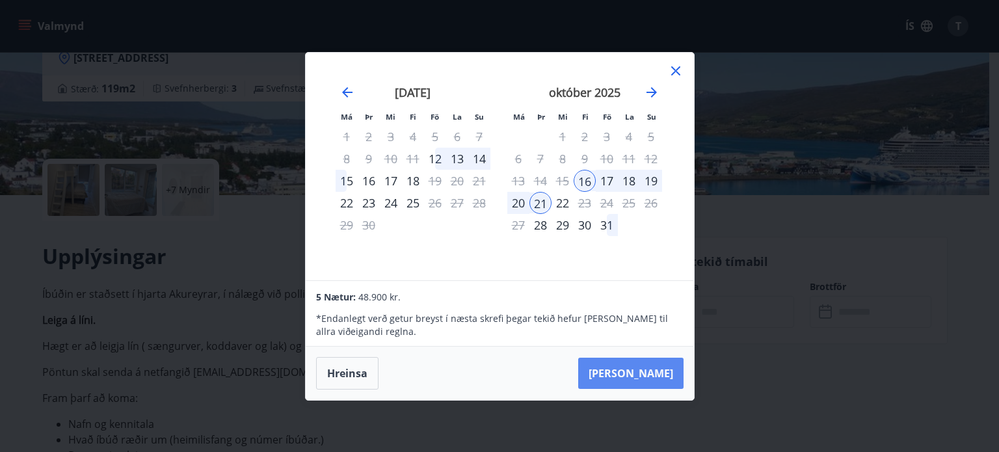
click at [648, 374] on button "[PERSON_NAME]" at bounding box center [630, 373] width 105 height 31
click at [674, 71] on icon at bounding box center [676, 71] width 16 height 16
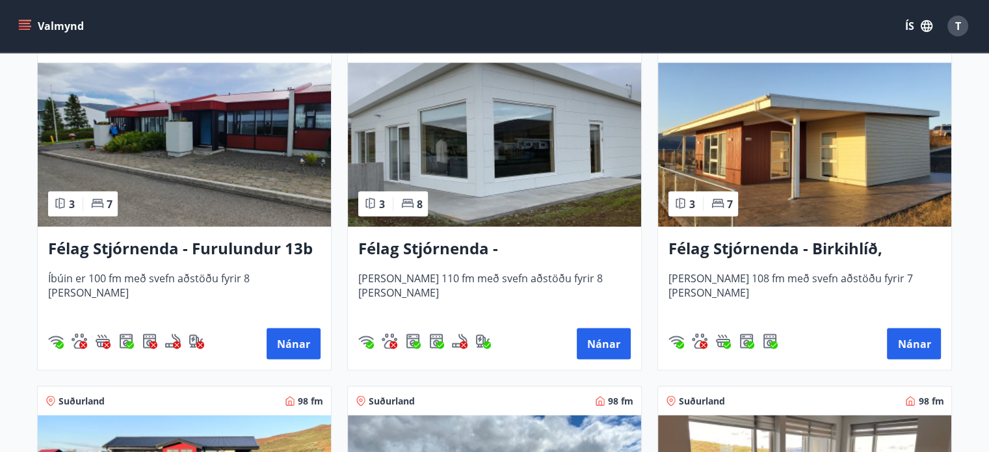
scroll to position [2367, 0]
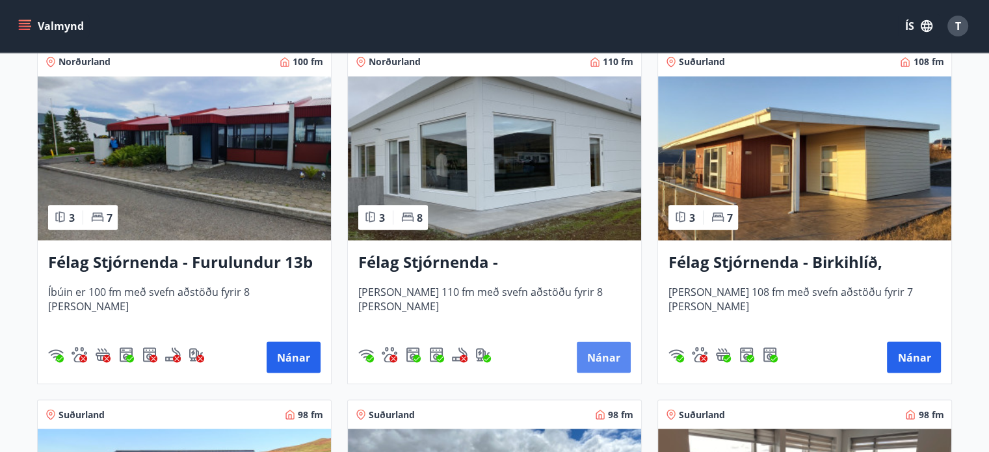
click at [604, 361] on button "Nánar" at bounding box center [604, 356] width 54 height 31
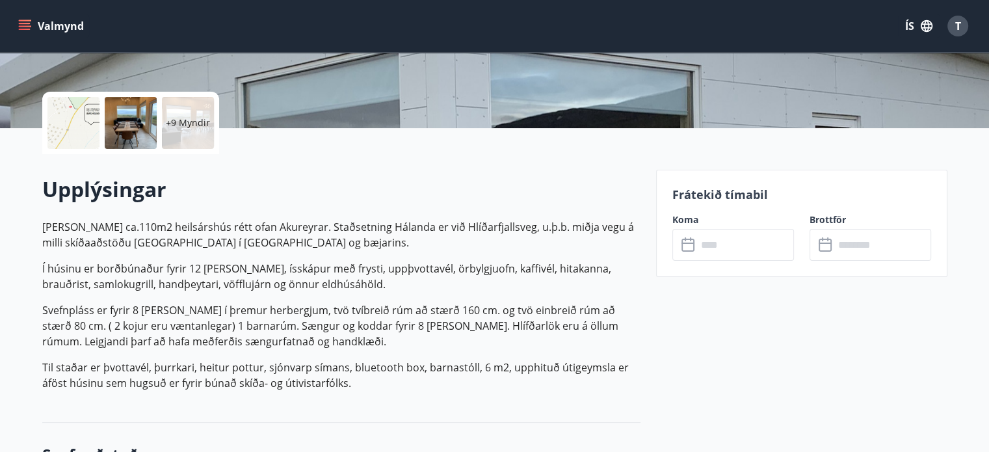
scroll to position [260, 0]
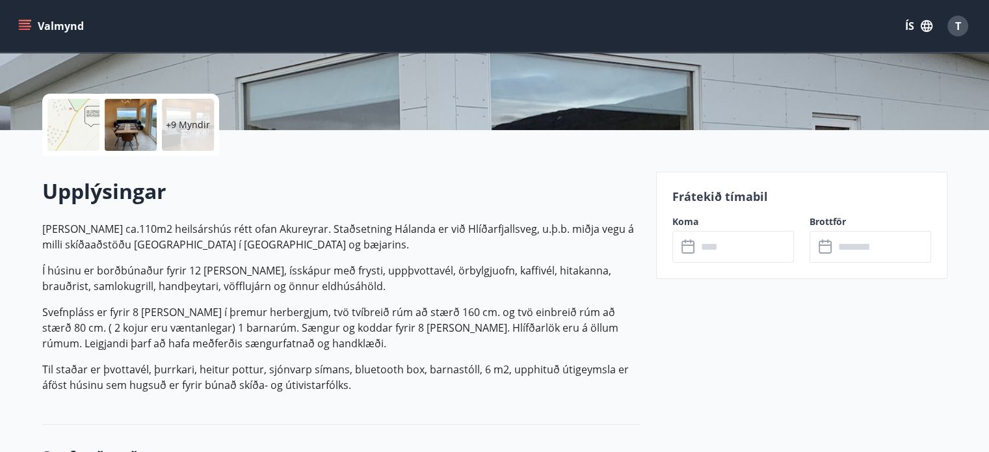
click at [737, 246] on input "text" at bounding box center [745, 247] width 97 height 32
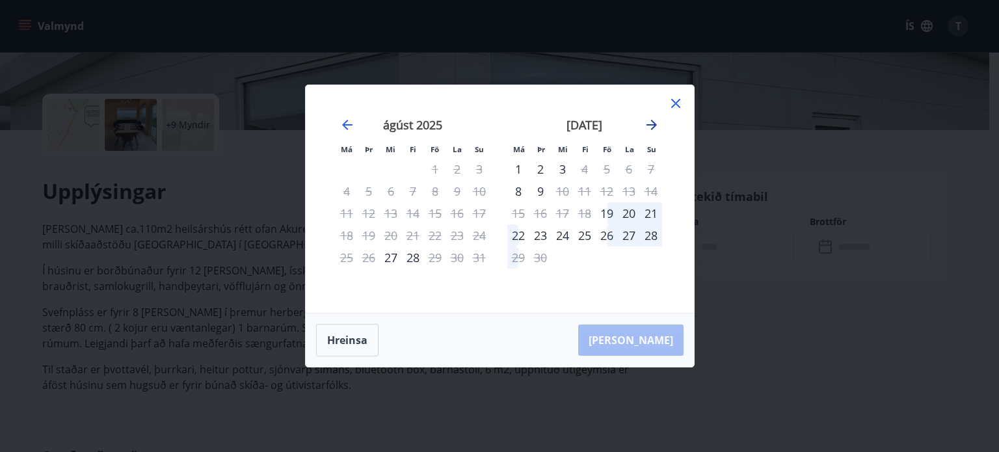
click at [656, 125] on icon "Move forward to switch to the next month." at bounding box center [651, 125] width 10 height 10
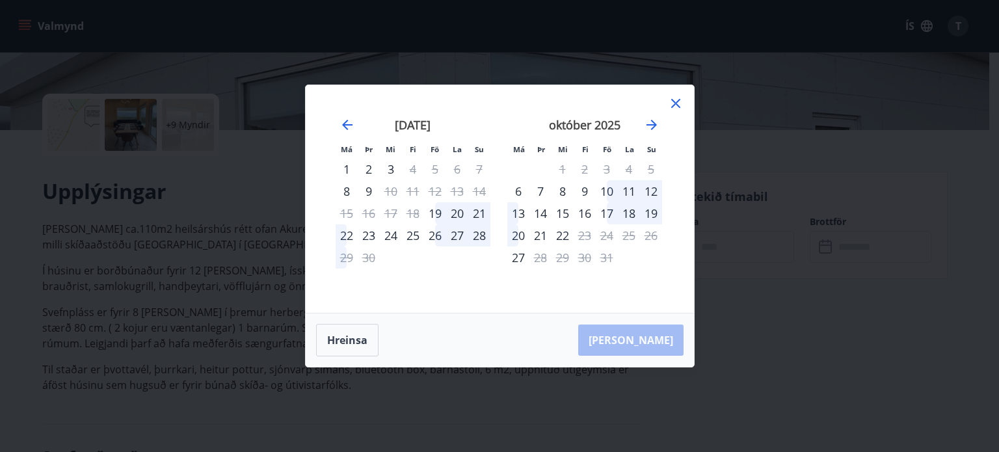
click at [585, 213] on div "16" at bounding box center [585, 213] width 22 height 22
click at [544, 235] on div "21" at bounding box center [540, 235] width 22 height 22
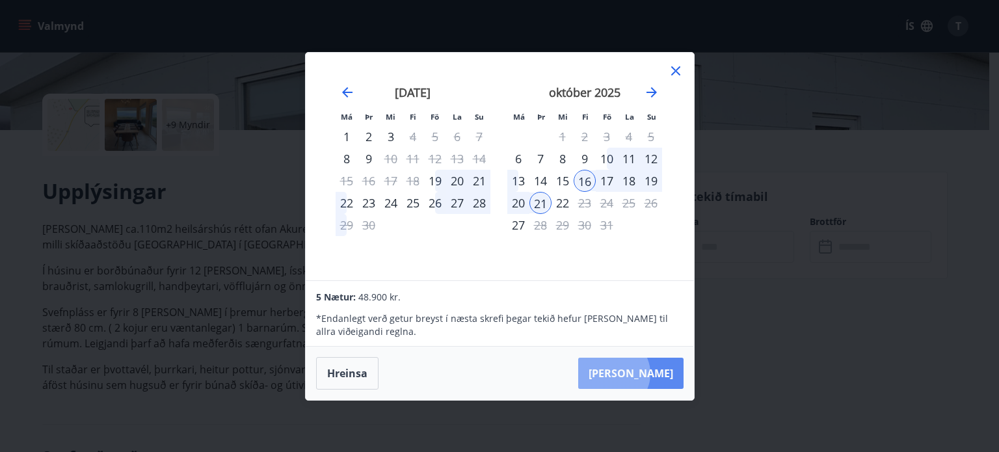
click at [653, 374] on button "[PERSON_NAME]" at bounding box center [630, 373] width 105 height 31
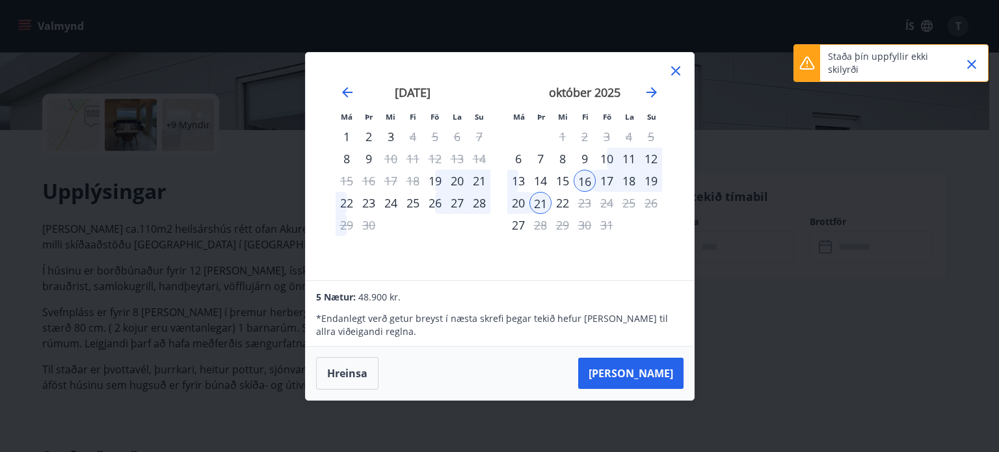
click at [873, 55] on p "Staða þín uppfyllir ekki skilyrði" at bounding box center [885, 63] width 114 height 26
click at [801, 60] on icon at bounding box center [807, 63] width 16 height 16
click at [806, 59] on icon at bounding box center [807, 63] width 16 height 16
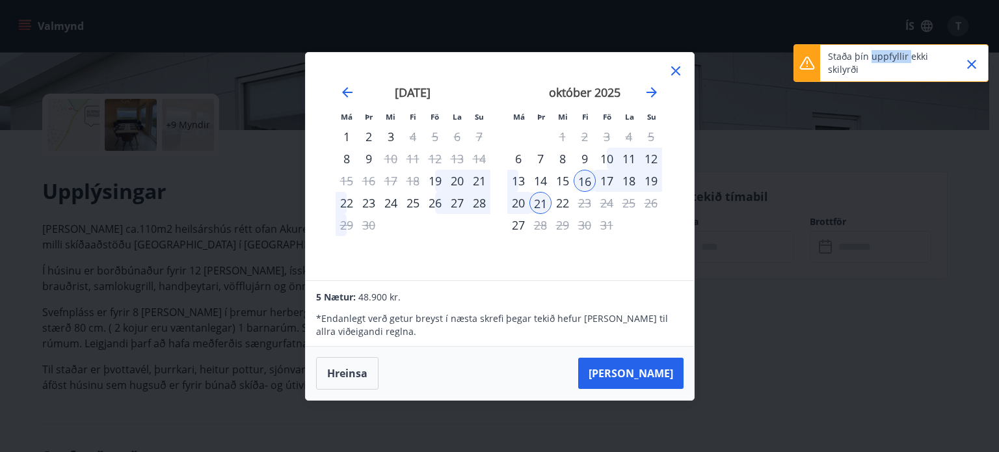
click at [973, 65] on icon "Close" at bounding box center [971, 64] width 9 height 9
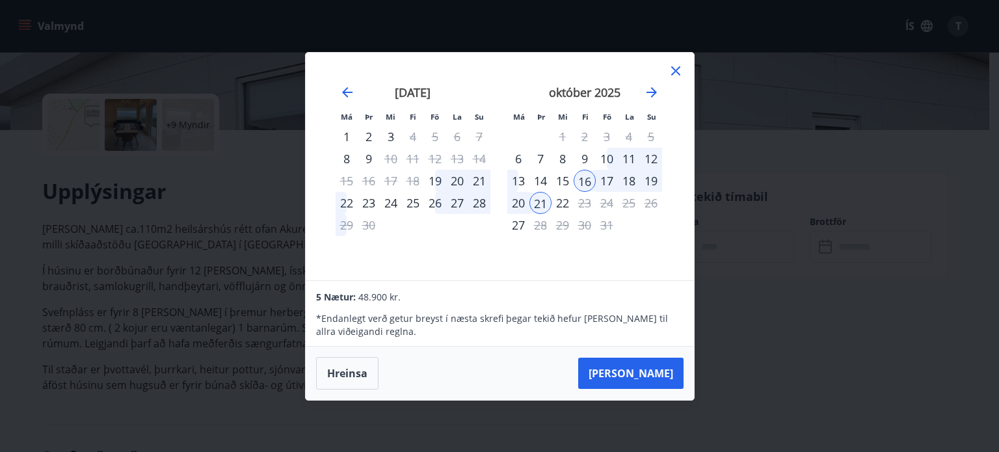
click at [675, 69] on icon at bounding box center [676, 71] width 16 height 16
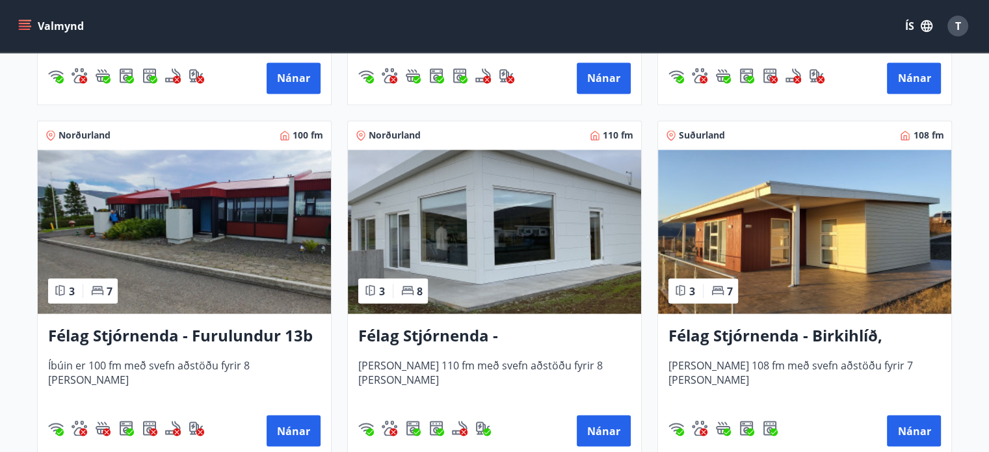
scroll to position [2294, 0]
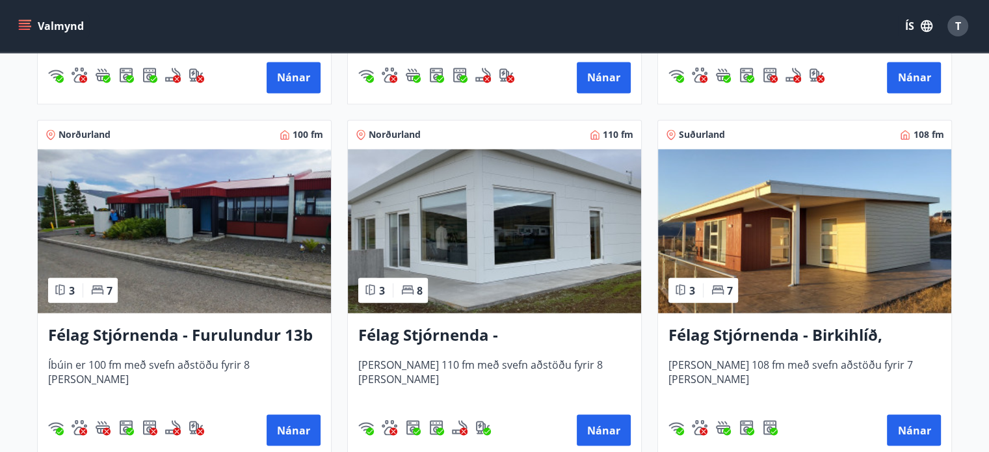
click at [249, 242] on img at bounding box center [184, 231] width 293 height 164
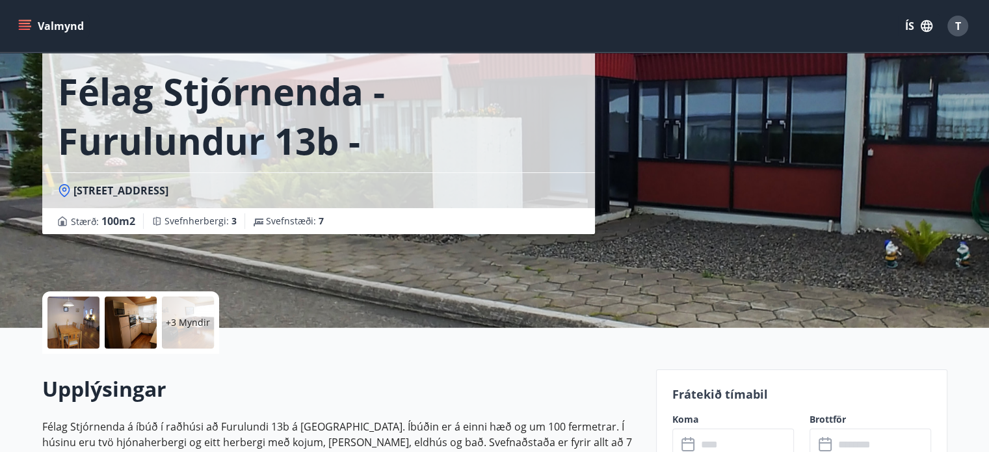
scroll to position [195, 0]
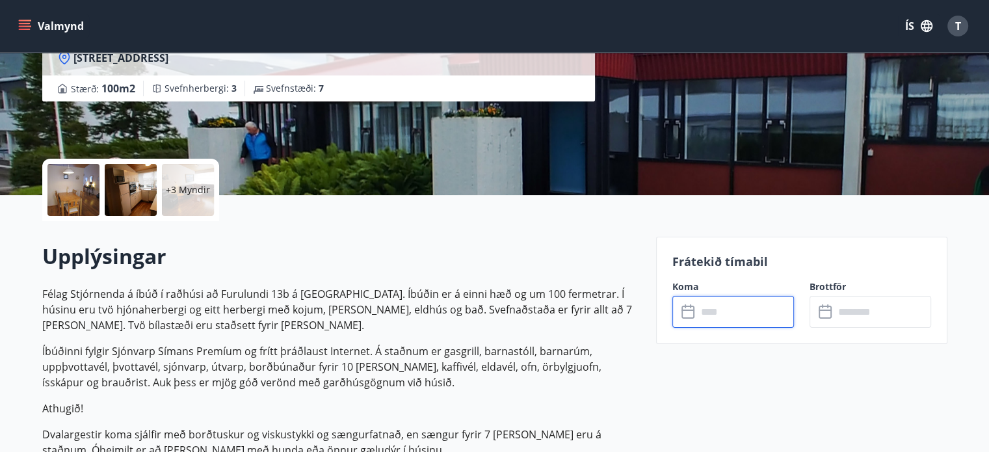
click at [736, 314] on input "text" at bounding box center [745, 312] width 97 height 32
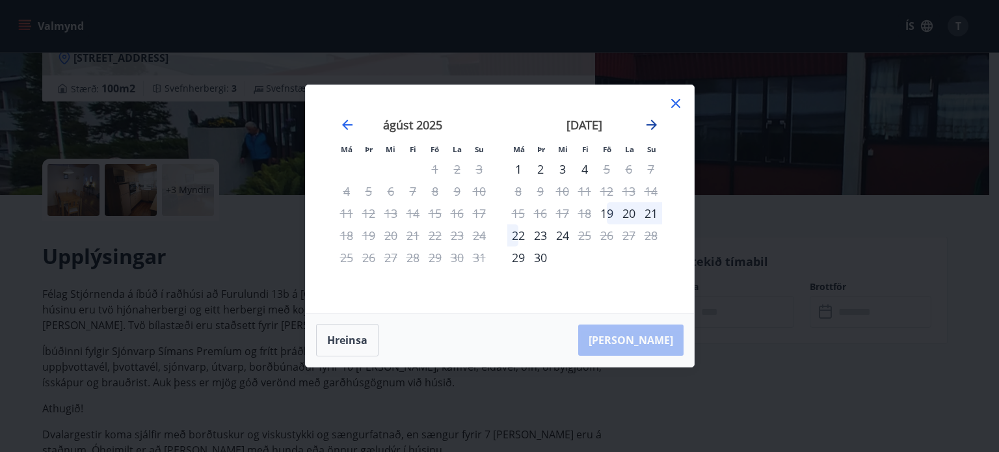
click at [647, 124] on icon "Move forward to switch to the next month." at bounding box center [652, 125] width 16 height 16
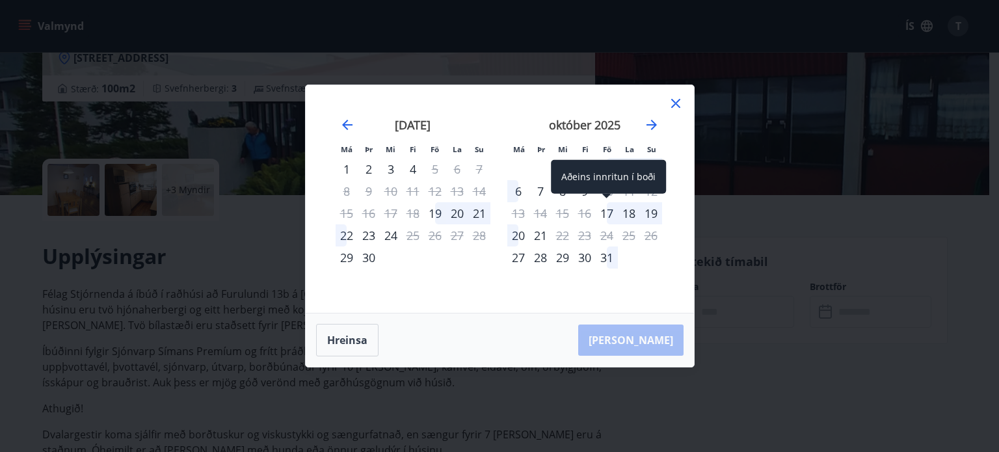
click at [606, 217] on div "17" at bounding box center [607, 213] width 22 height 22
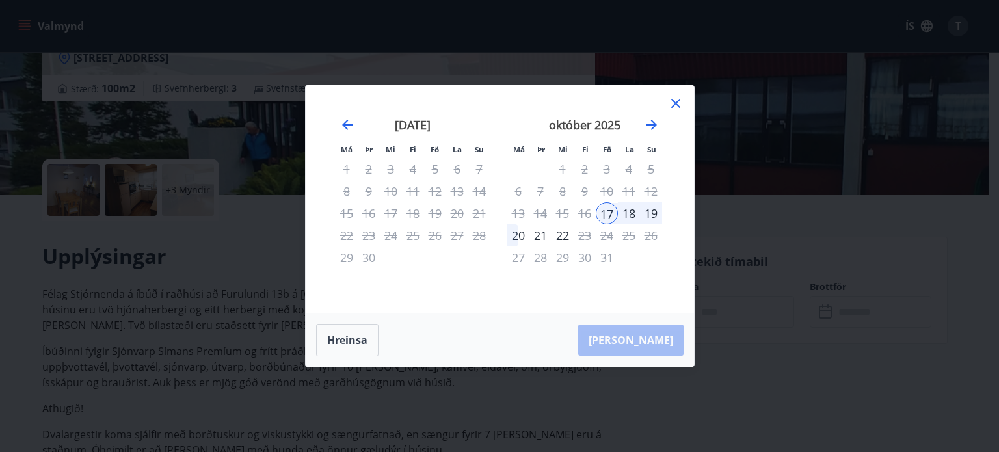
click at [544, 235] on div "21" at bounding box center [540, 235] width 22 height 22
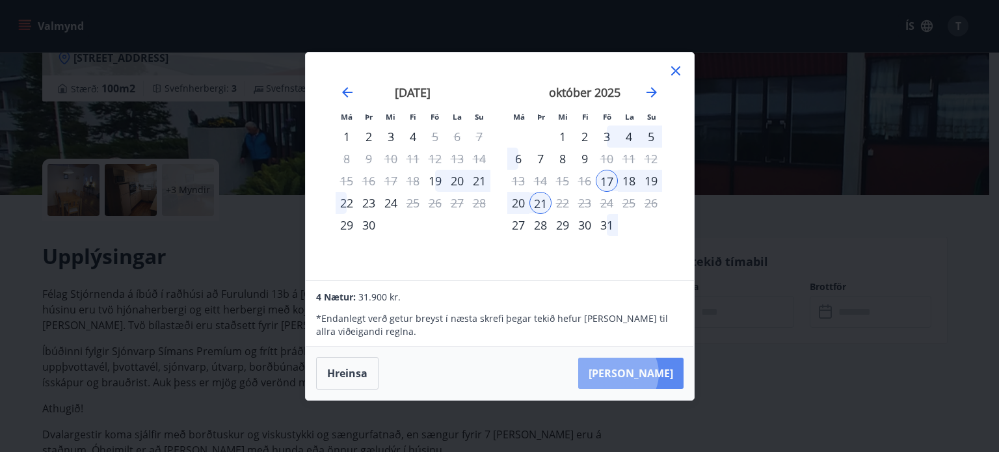
click at [658, 374] on button "[PERSON_NAME]" at bounding box center [630, 373] width 105 height 31
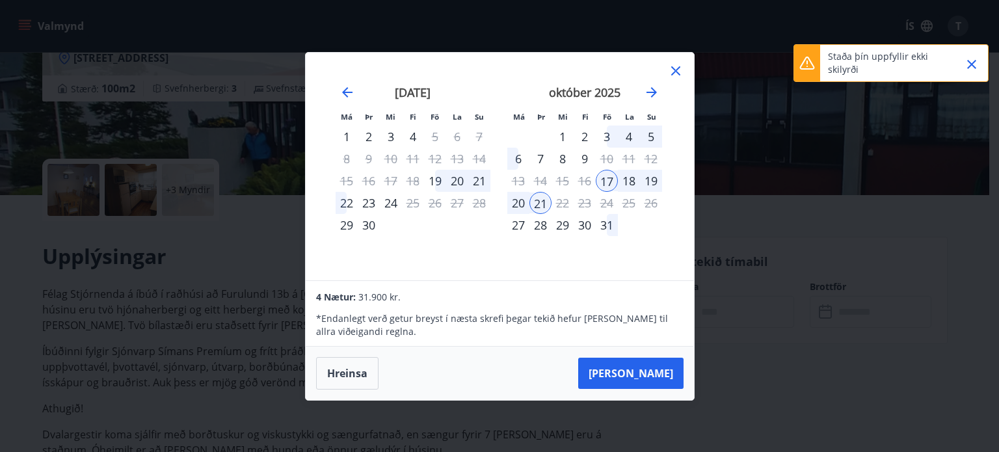
click at [973, 67] on icon "Close" at bounding box center [972, 65] width 16 height 16
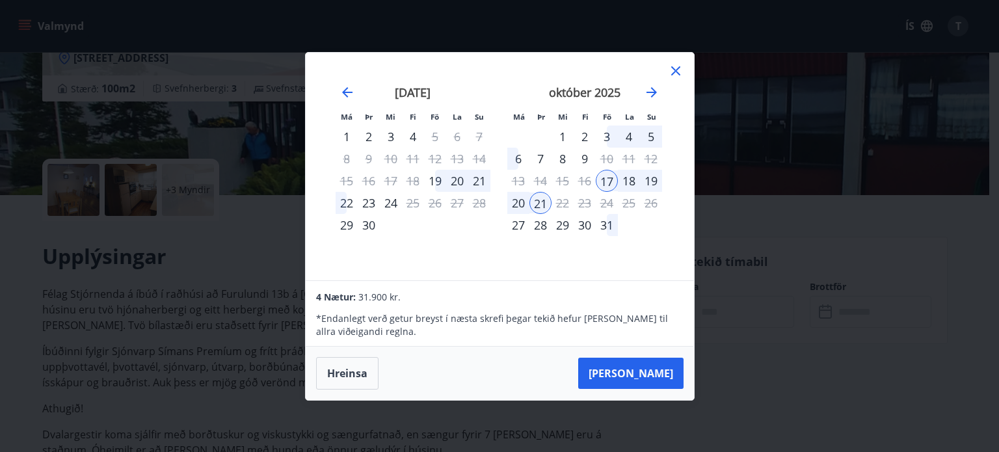
click at [676, 72] on icon at bounding box center [675, 70] width 9 height 9
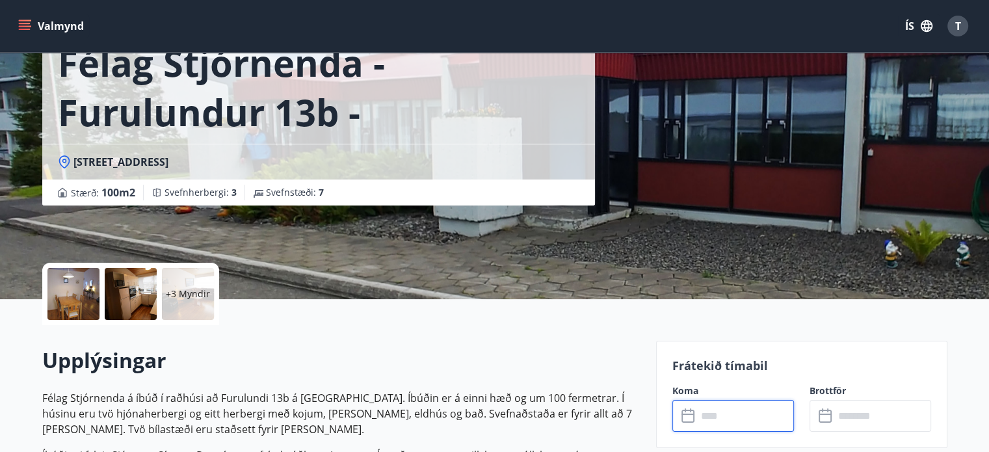
scroll to position [0, 0]
